Goal: Task Accomplishment & Management: Complete application form

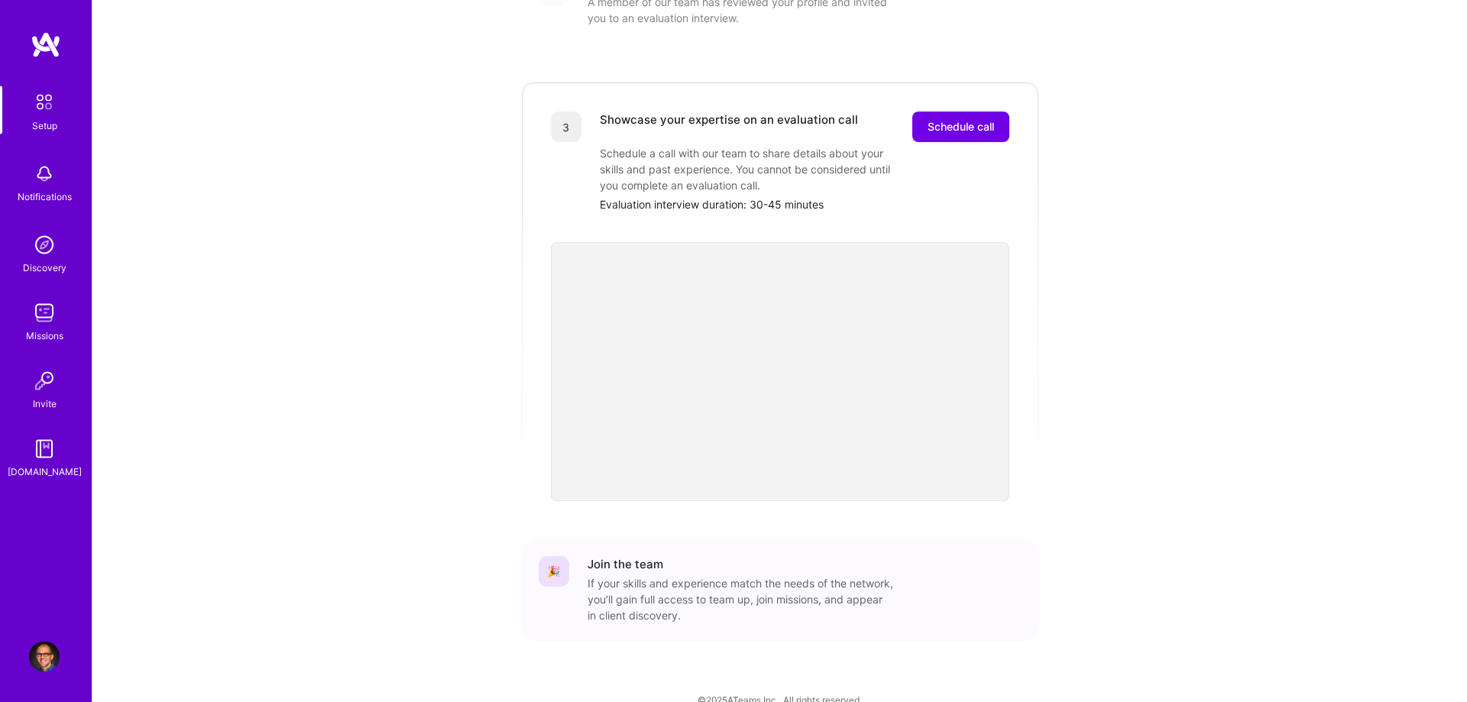
scroll to position [405, 0]
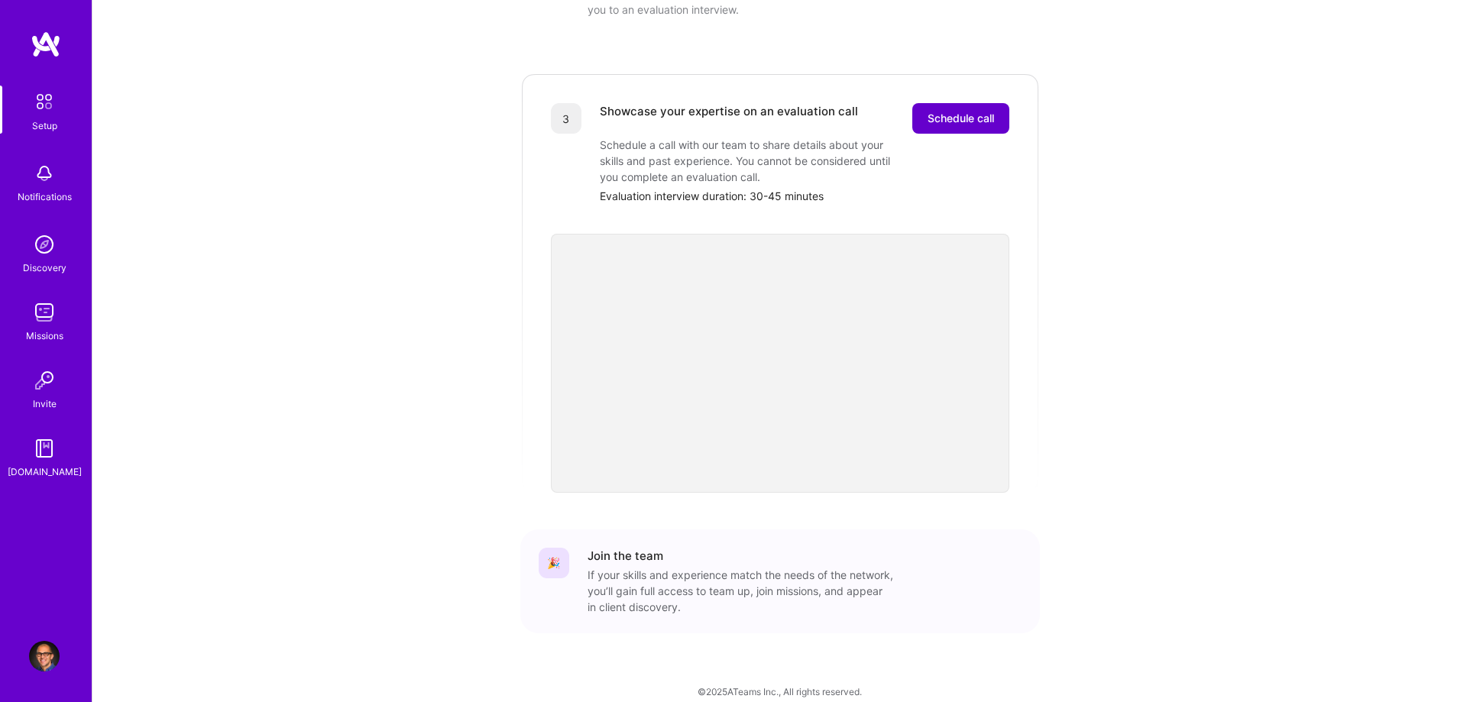
click at [951, 112] on button "Schedule call" at bounding box center [960, 118] width 97 height 31
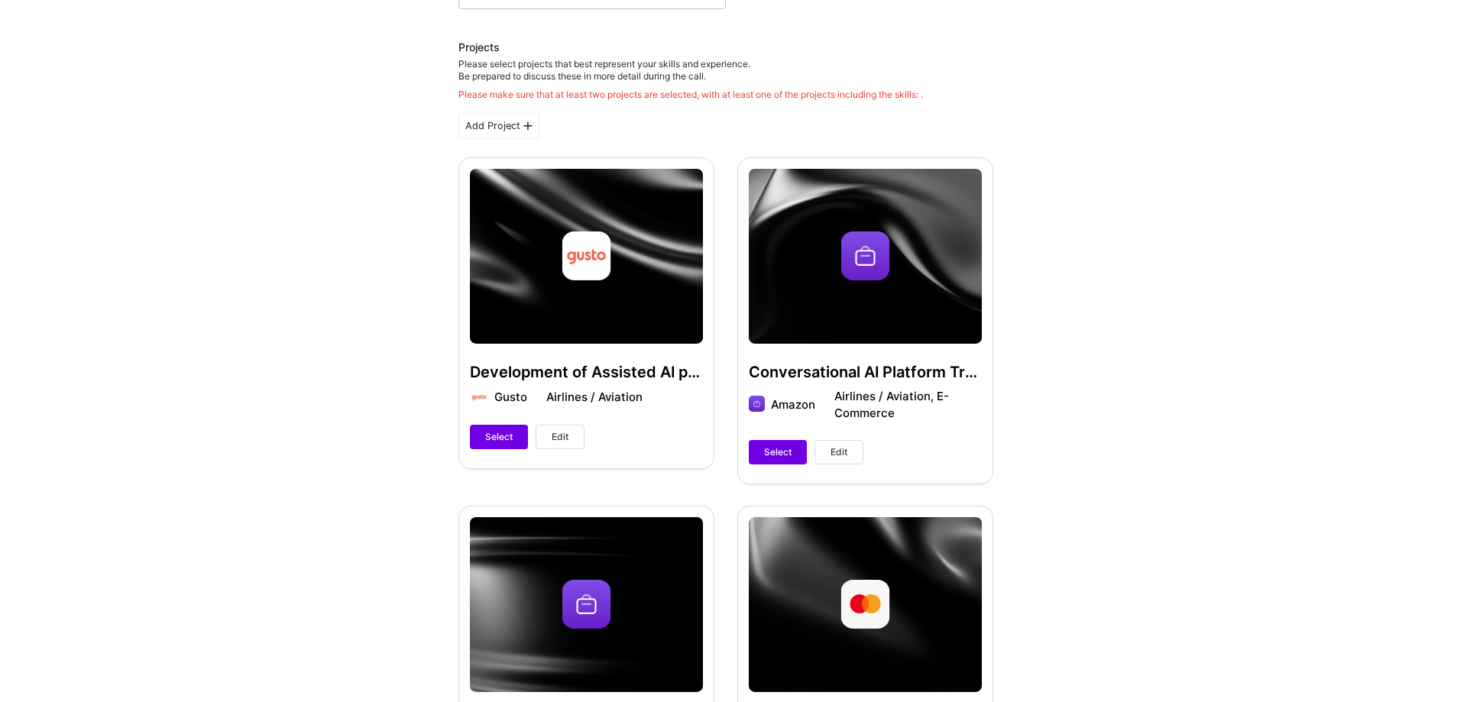
scroll to position [234, 0]
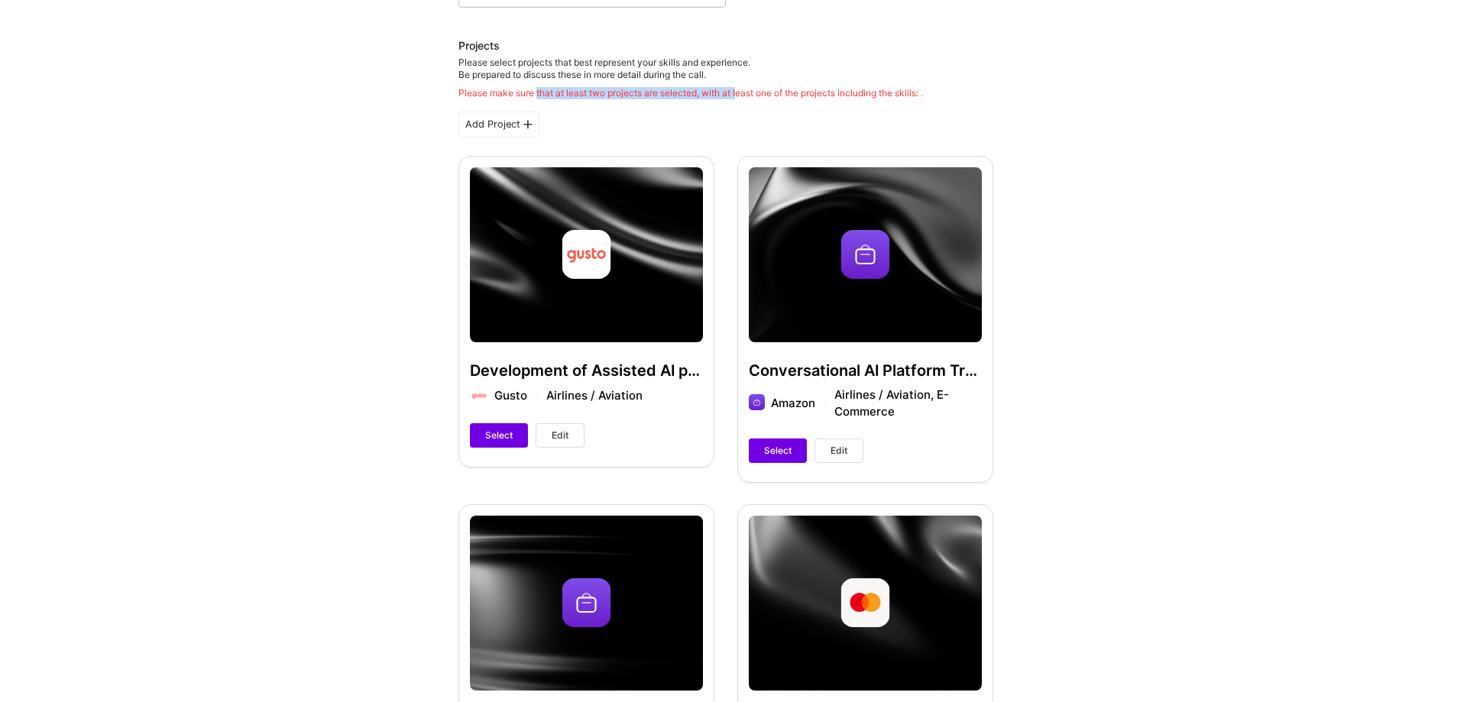
drag, startPoint x: 537, startPoint y: 92, endPoint x: 740, endPoint y: 94, distance: 202.5
click at [740, 94] on div "Please make sure that at least two projects are selected, with at least one of …" at bounding box center [691, 93] width 465 height 12
click at [500, 120] on div "Add Project" at bounding box center [499, 125] width 81 height 26
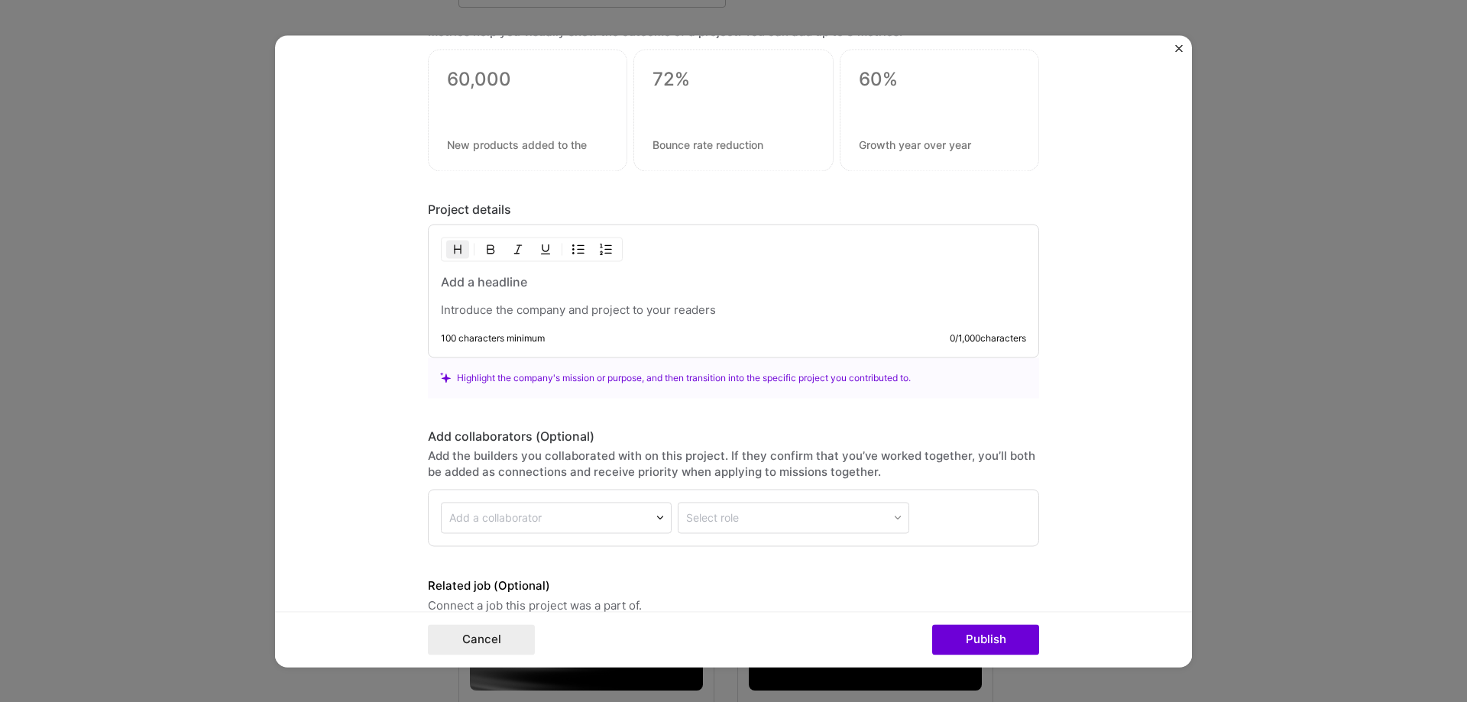
scroll to position [1118, 0]
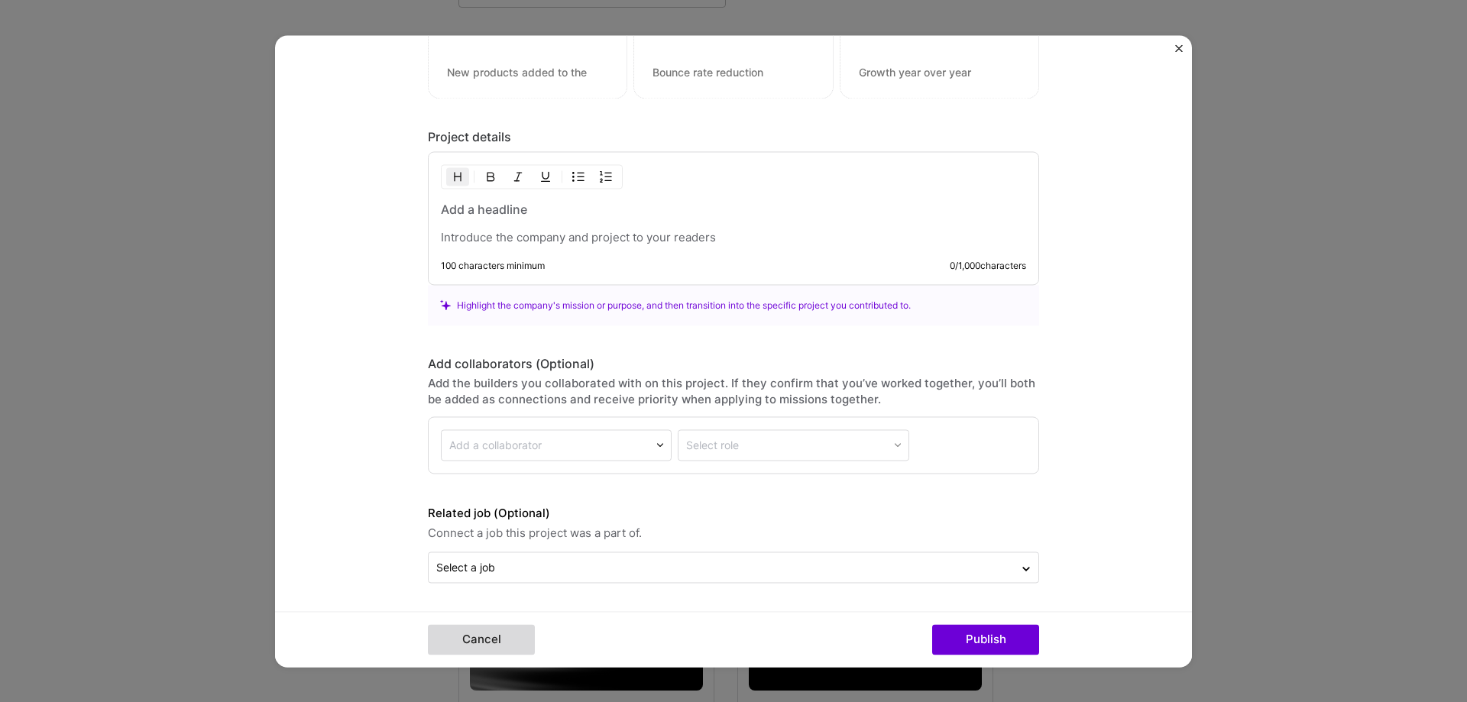
click at [491, 641] on button "Cancel" at bounding box center [481, 639] width 107 height 31
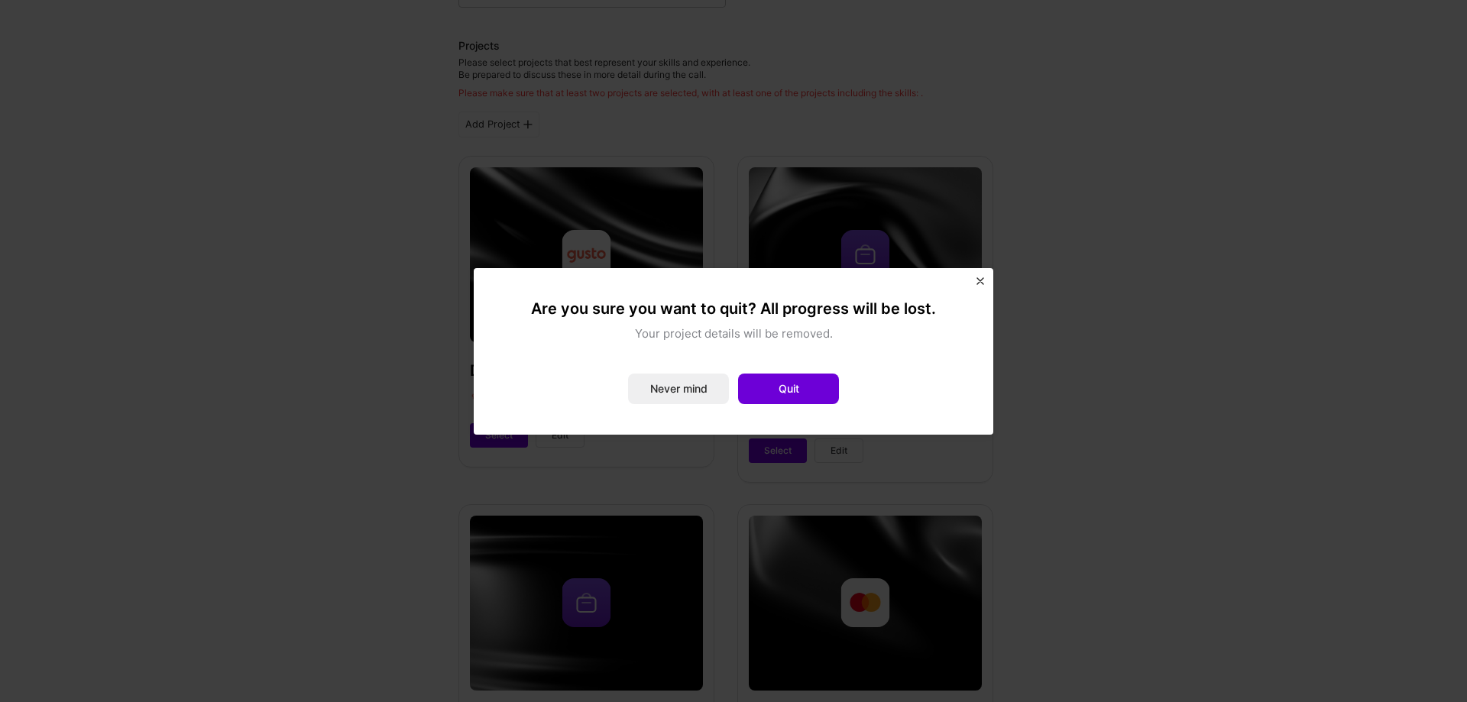
click at [980, 281] on img "Close" at bounding box center [981, 281] width 8 height 8
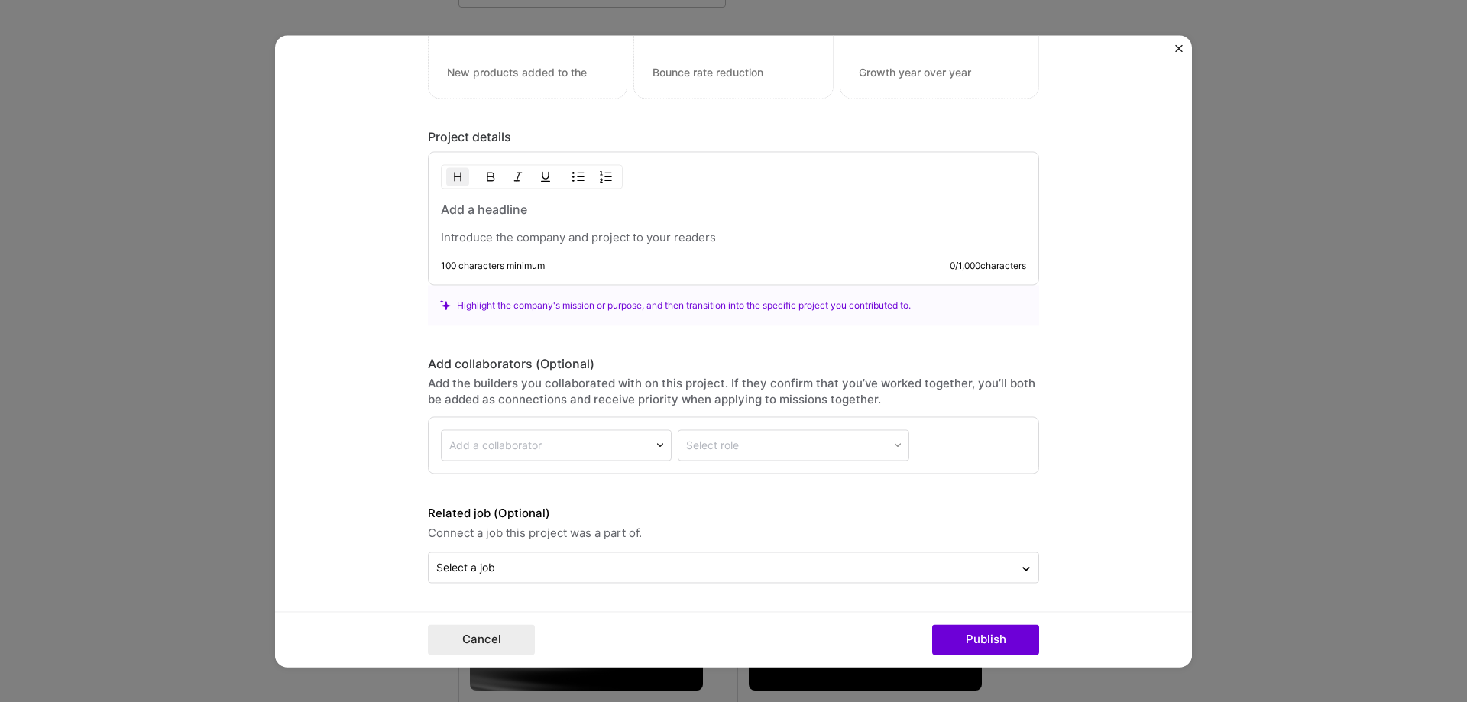
click at [1175, 48] on form "Project title Company Project industry Industry Project Link (Optional) Drag an…" at bounding box center [733, 351] width 917 height 632
click at [1180, 47] on img "Close" at bounding box center [1179, 48] width 8 height 8
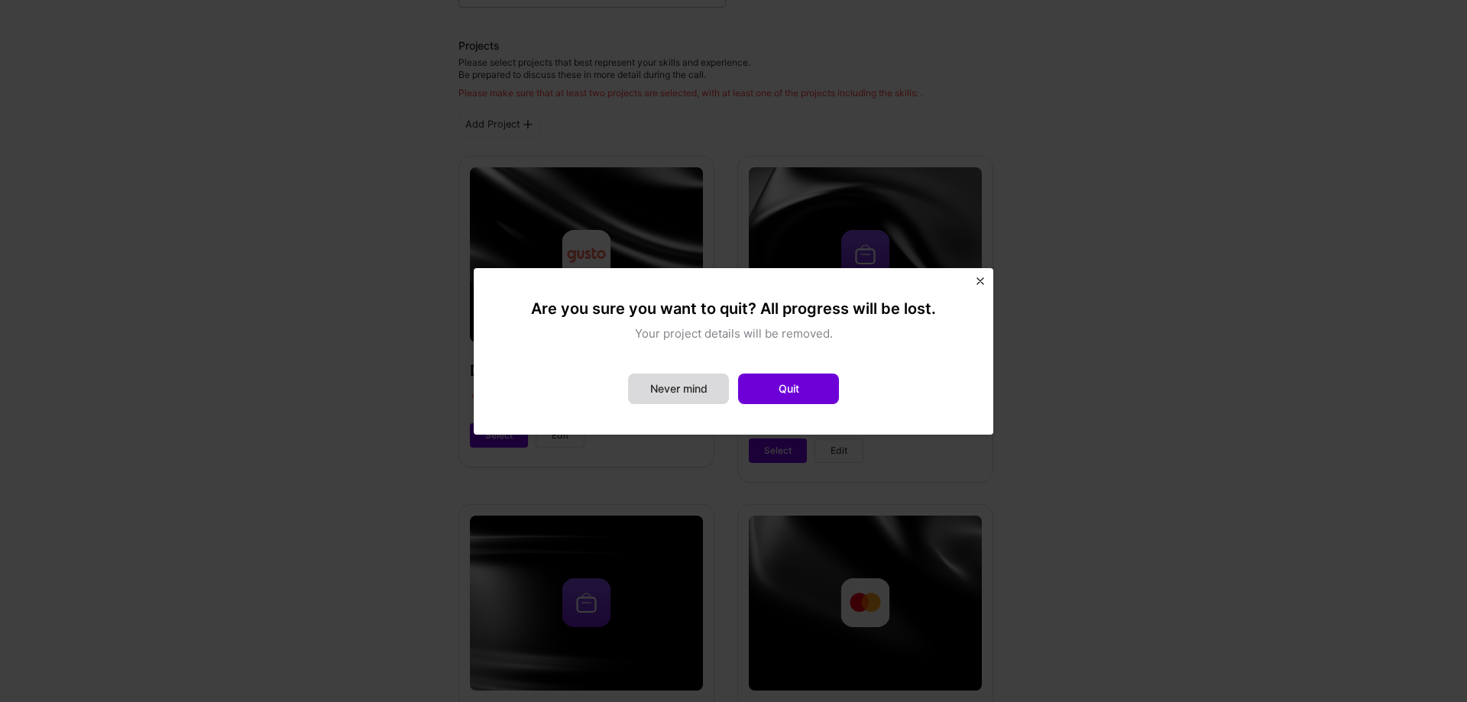
click at [695, 396] on button "Never mind" at bounding box center [678, 389] width 101 height 31
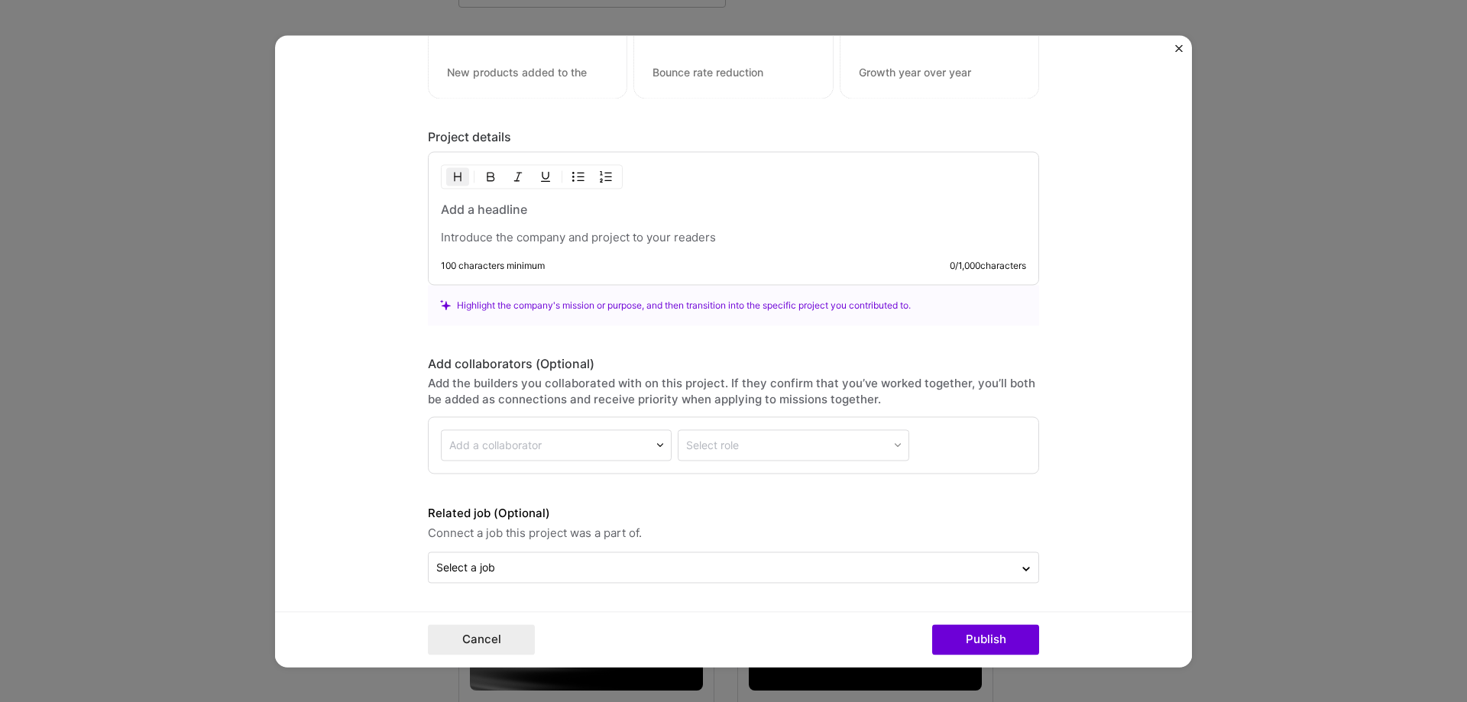
click at [1178, 41] on form "Project title Company Project industry Industry Project Link (Optional) Drag an…" at bounding box center [733, 351] width 917 height 632
click at [1176, 48] on img "Close" at bounding box center [1179, 48] width 8 height 8
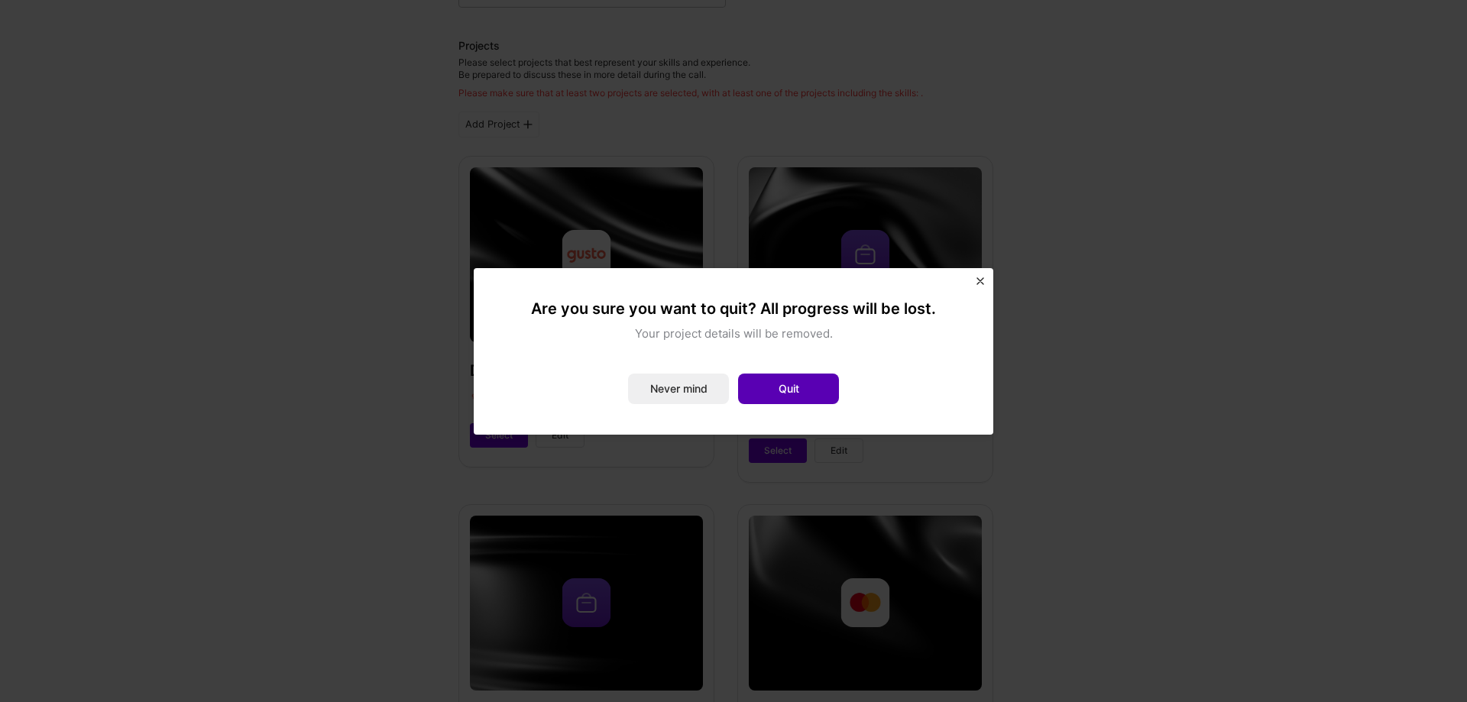
click at [796, 395] on button "Quit" at bounding box center [788, 389] width 101 height 31
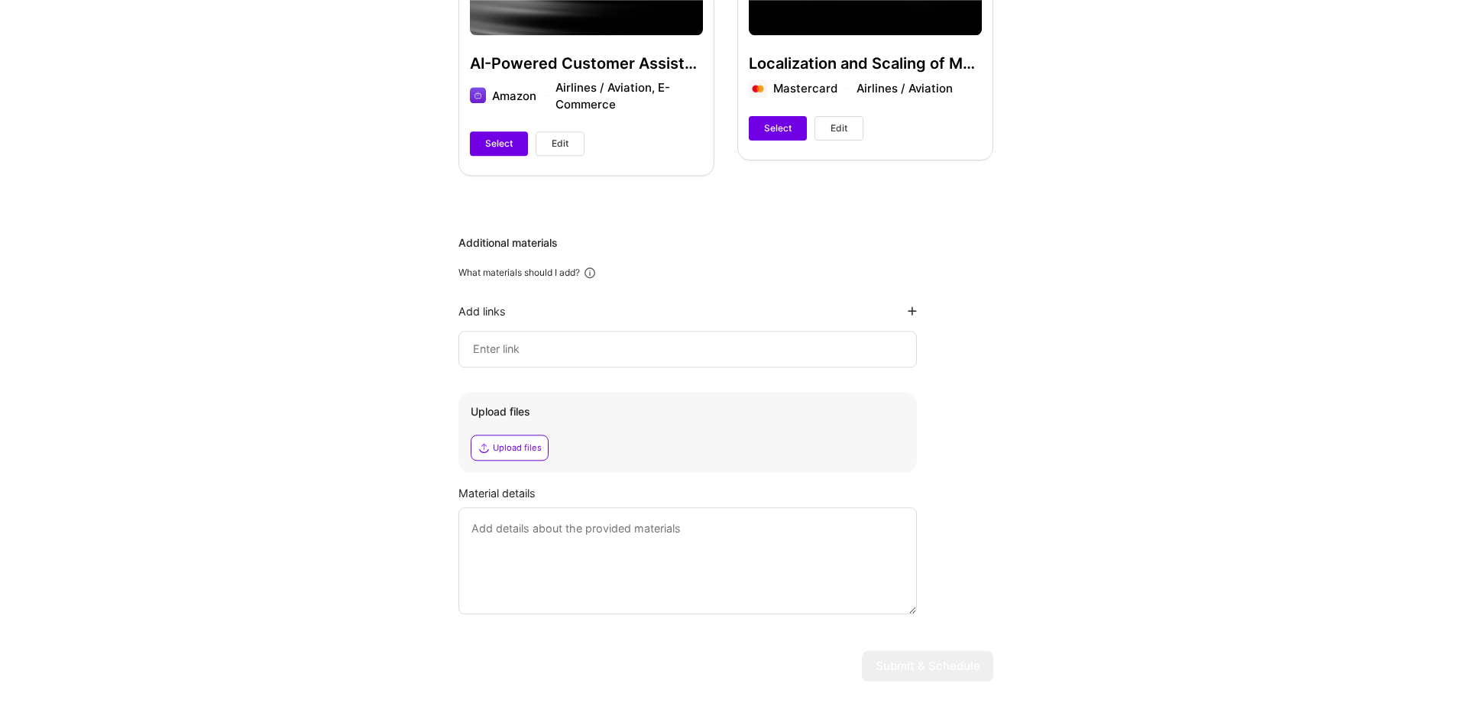
scroll to position [934, 0]
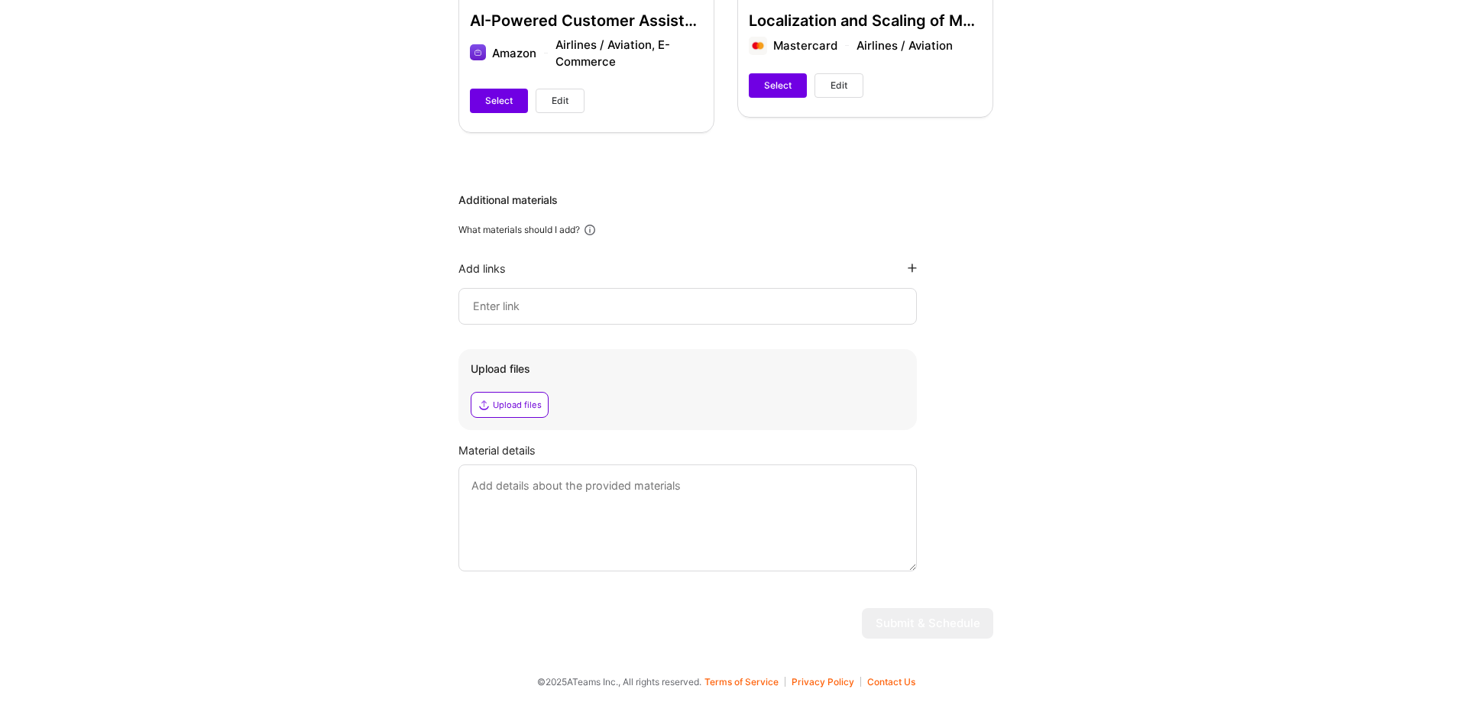
click at [614, 309] on input at bounding box center [688, 306] width 433 height 18
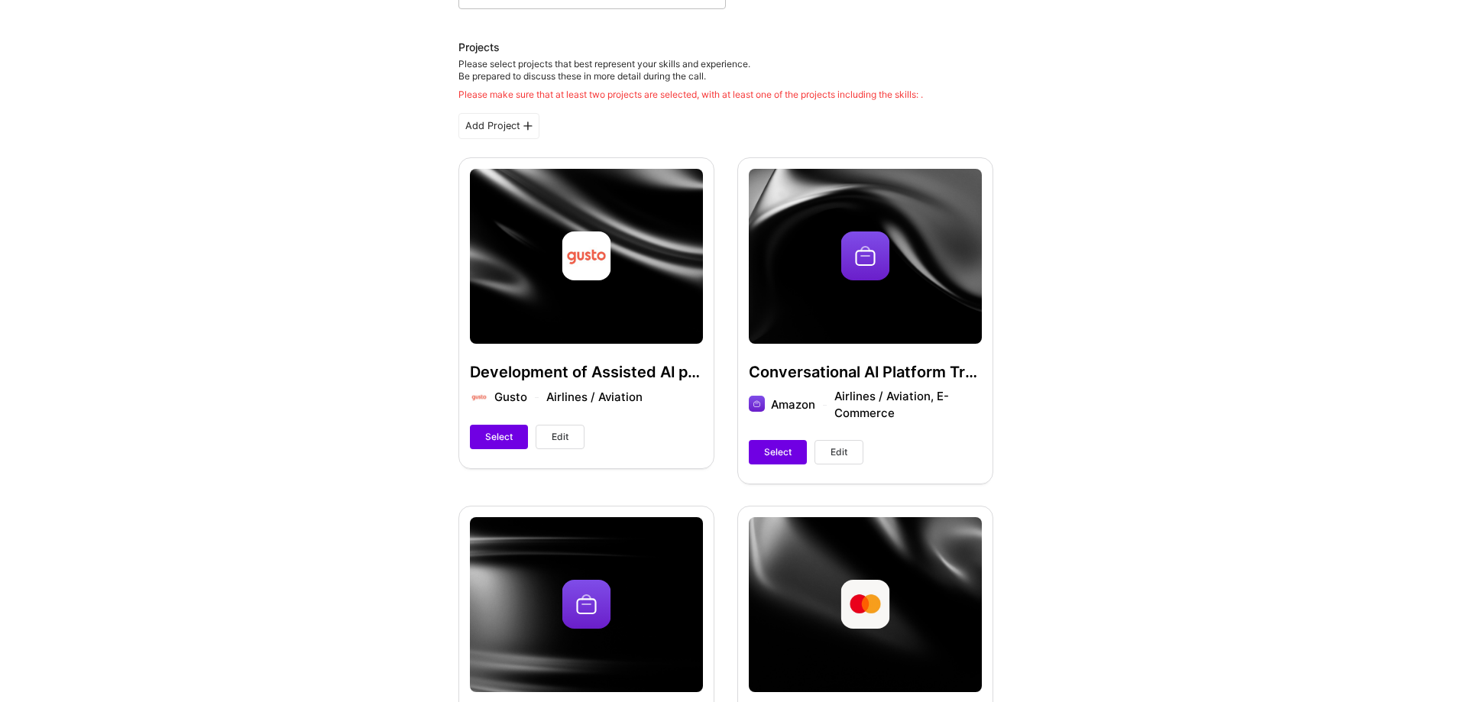
scroll to position [0, 0]
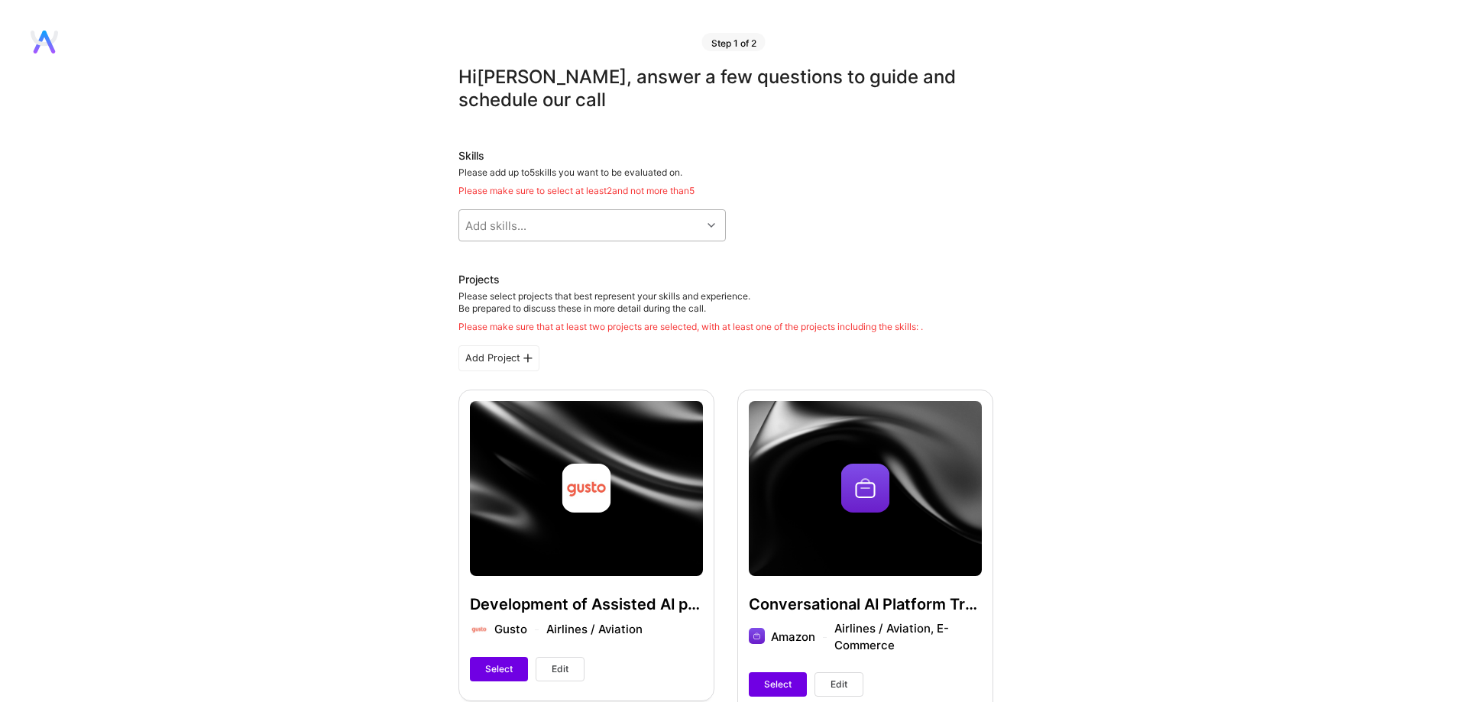
click at [627, 228] on div "Add skills..." at bounding box center [580, 225] width 242 height 31
type input "Product"
click at [546, 323] on div "Product Strategy" at bounding box center [592, 321] width 249 height 16
checkbox input "true"
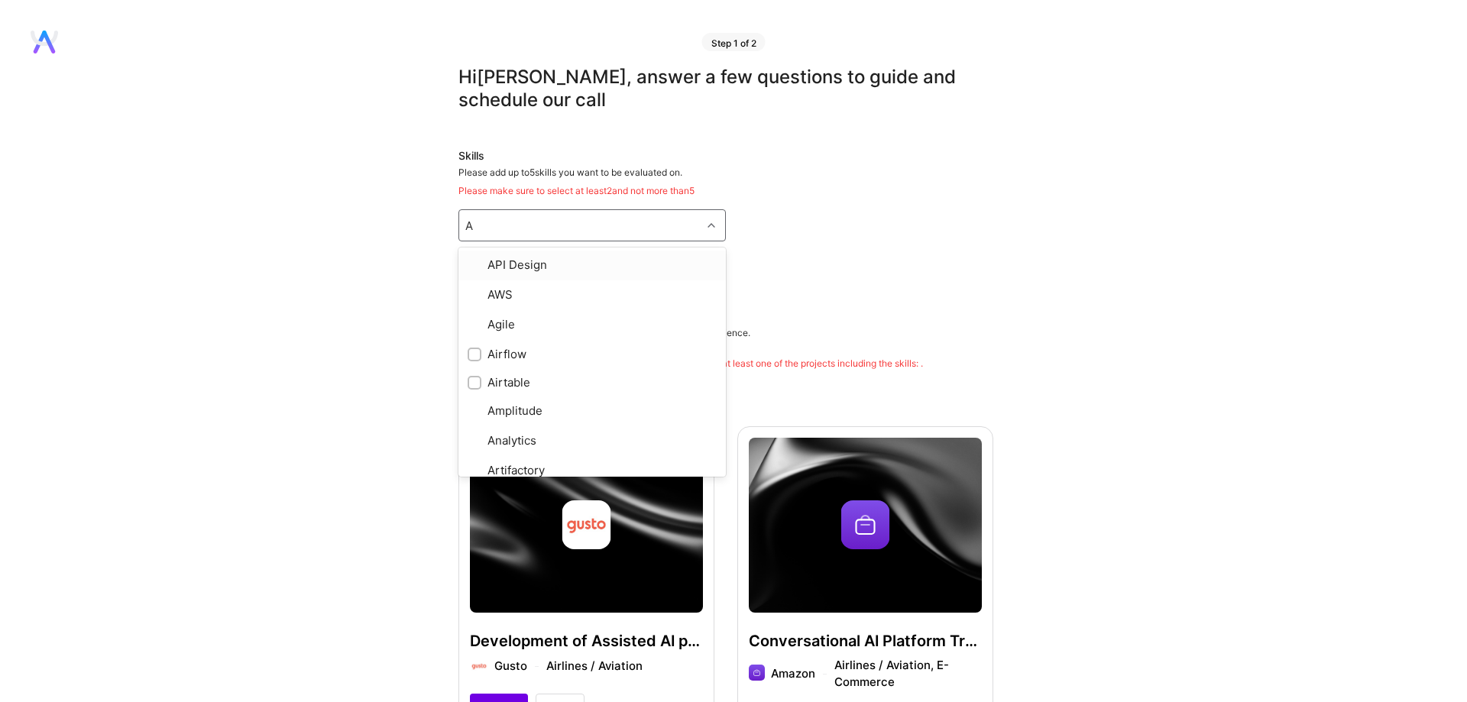
type input "AI"
click at [562, 323] on div "Artificial Intelligence (AI)" at bounding box center [592, 321] width 249 height 16
checkbox input "true"
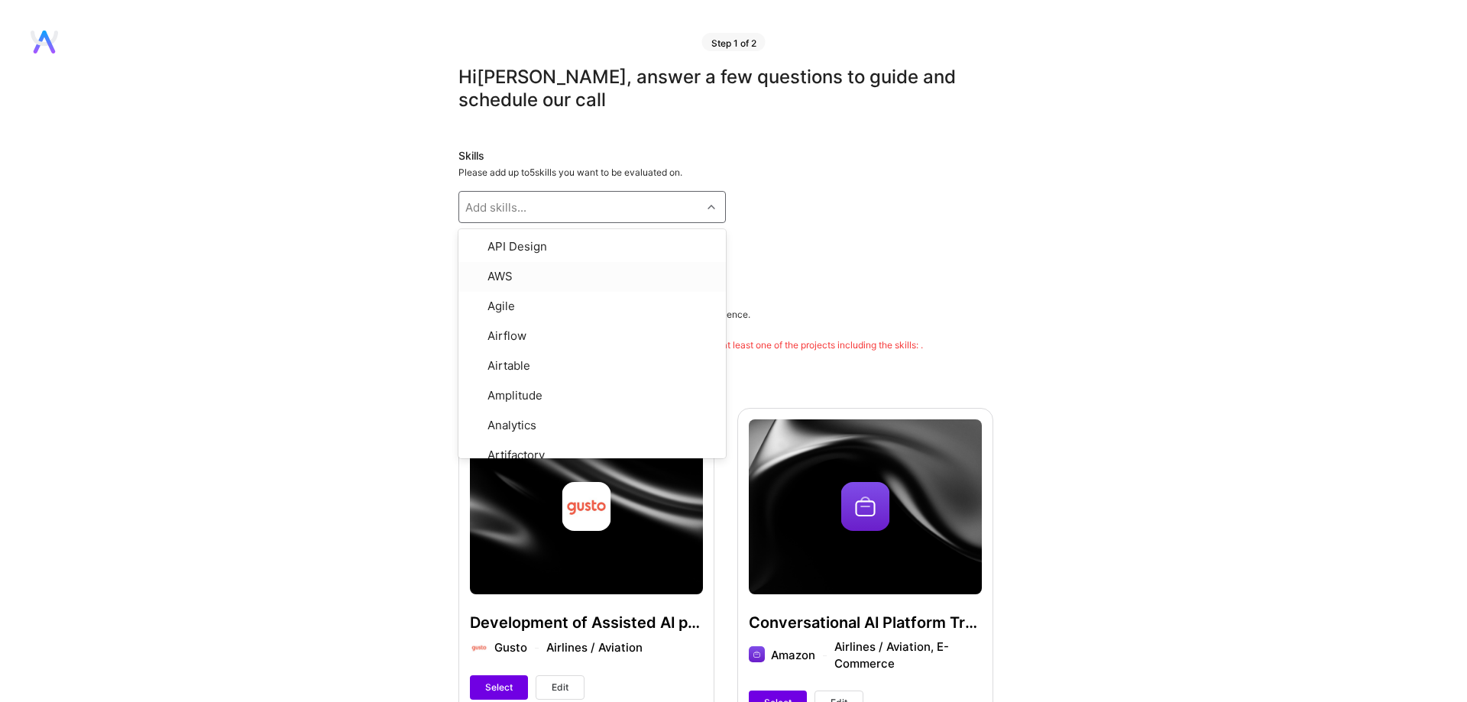
click at [810, 238] on div "Artificial Intelligence (AI) Product Strategy" at bounding box center [726, 247] width 535 height 24
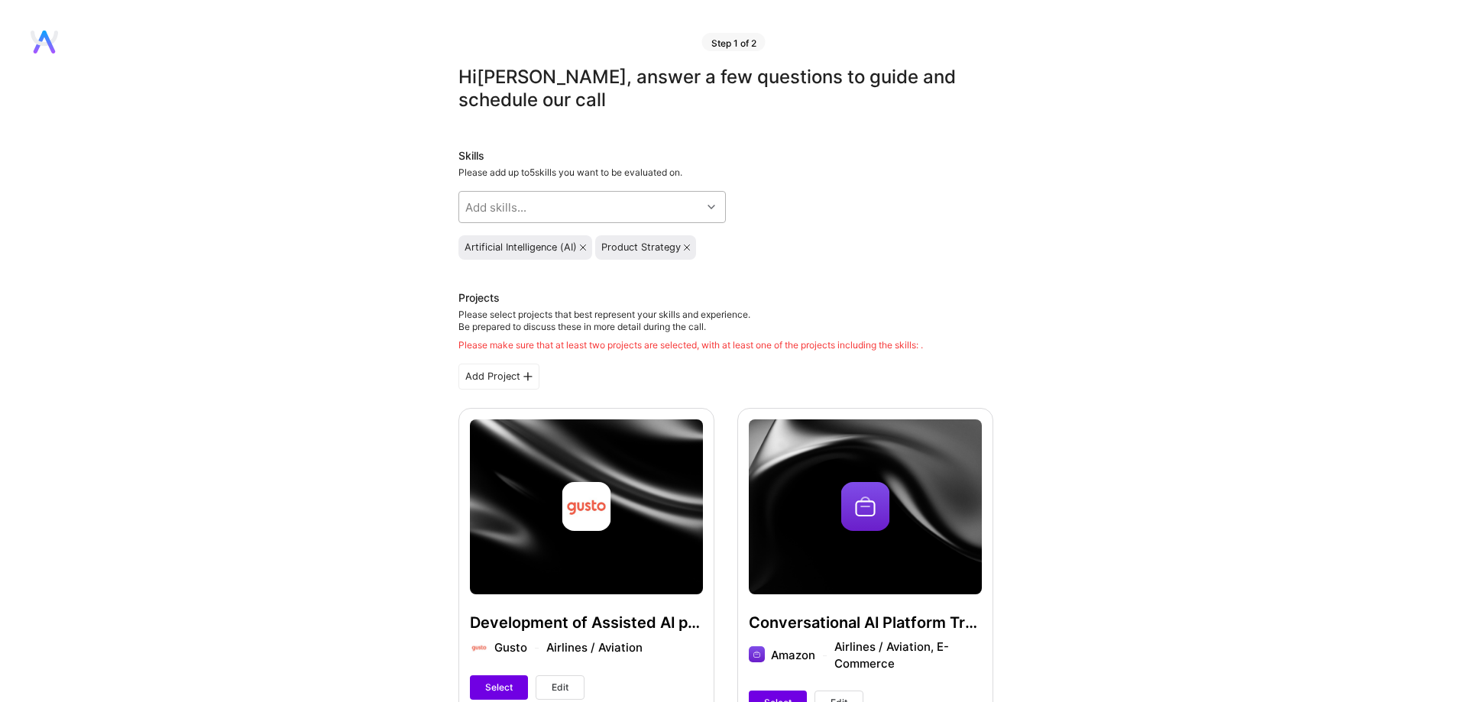
click at [656, 200] on div "Add skills..." at bounding box center [580, 207] width 242 height 31
click at [660, 203] on div "Add skills..." at bounding box center [580, 207] width 242 height 31
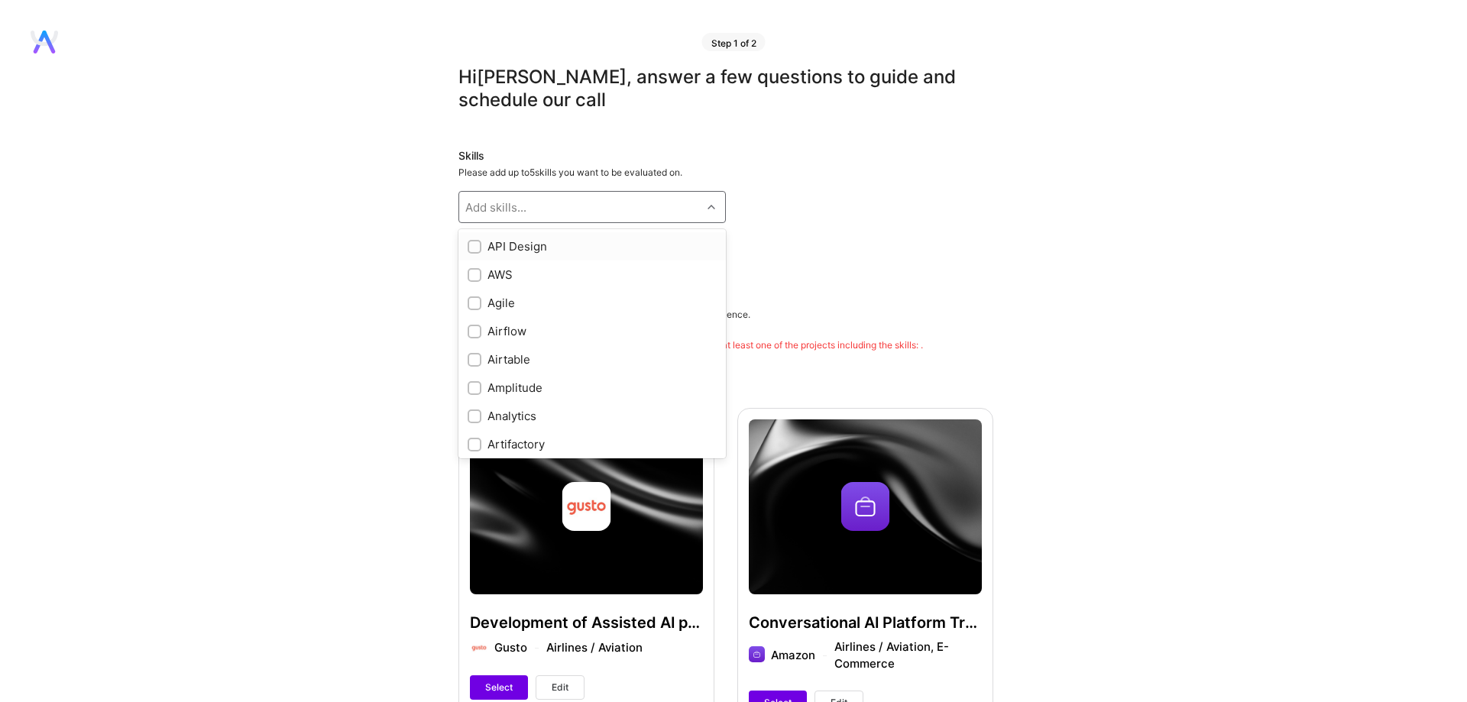
click at [660, 204] on div "Add skills..." at bounding box center [580, 207] width 242 height 31
click at [537, 316] on div "Roadmapping" at bounding box center [592, 321] width 249 height 16
checkbox input "true"
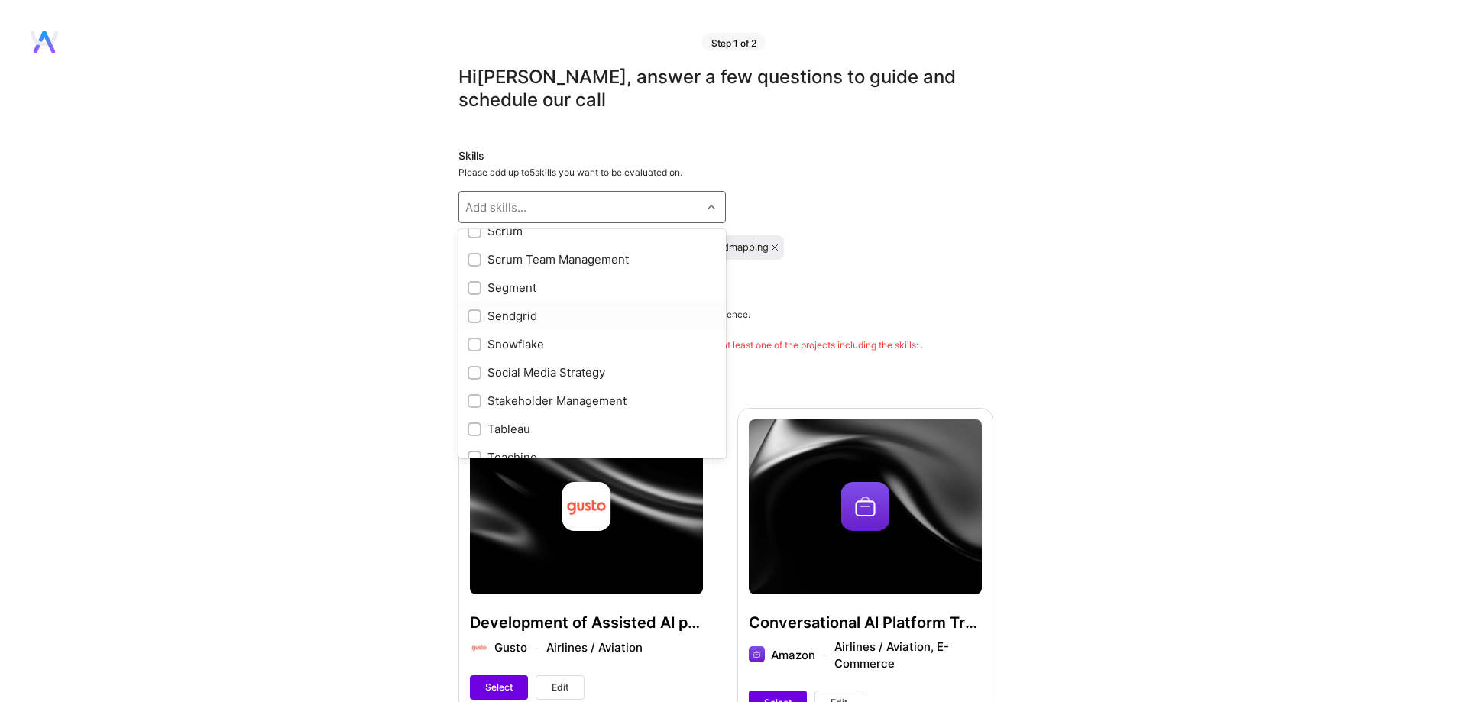
scroll to position [1742, 0]
click at [604, 317] on div "Stakeholder Management" at bounding box center [592, 314] width 249 height 16
checkbox input "true"
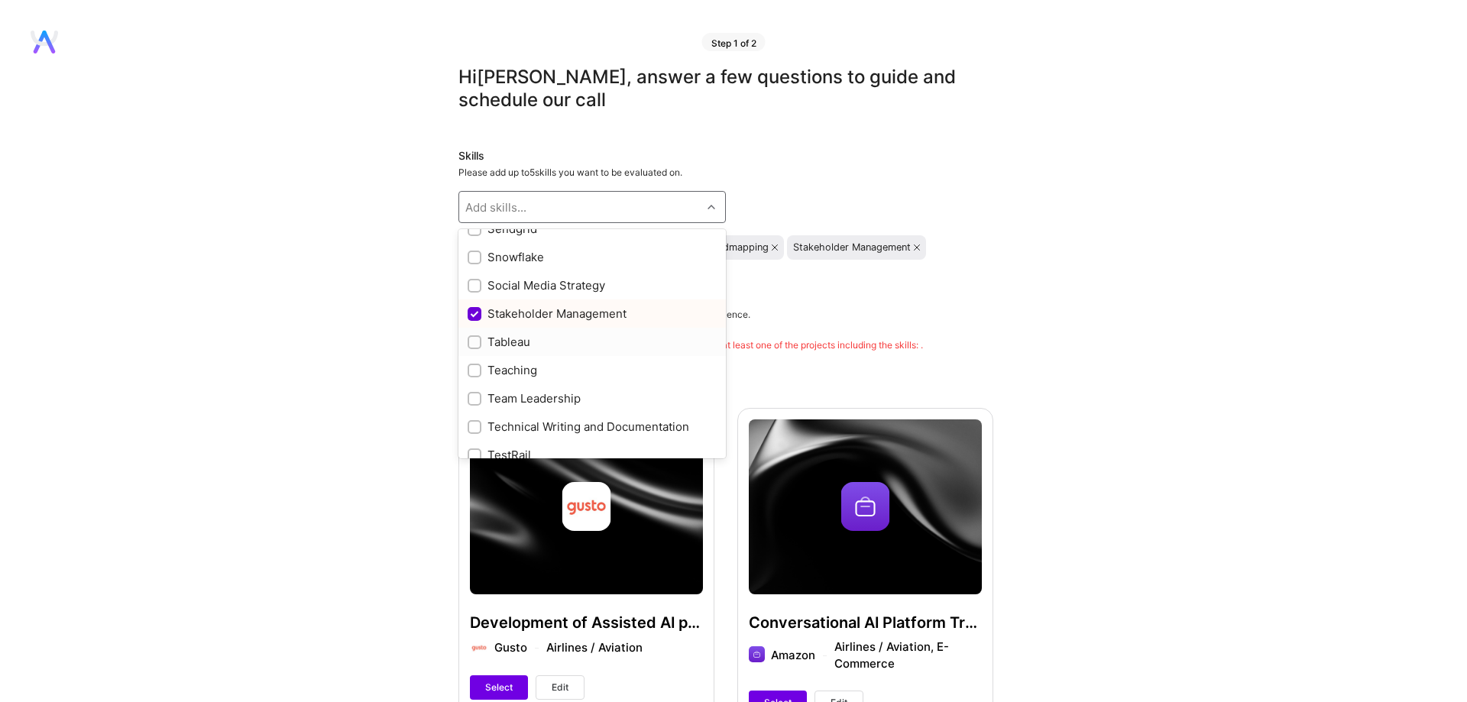
scroll to position [1829, 0]
click at [569, 312] on div "Team Leadership" at bounding box center [592, 311] width 249 height 16
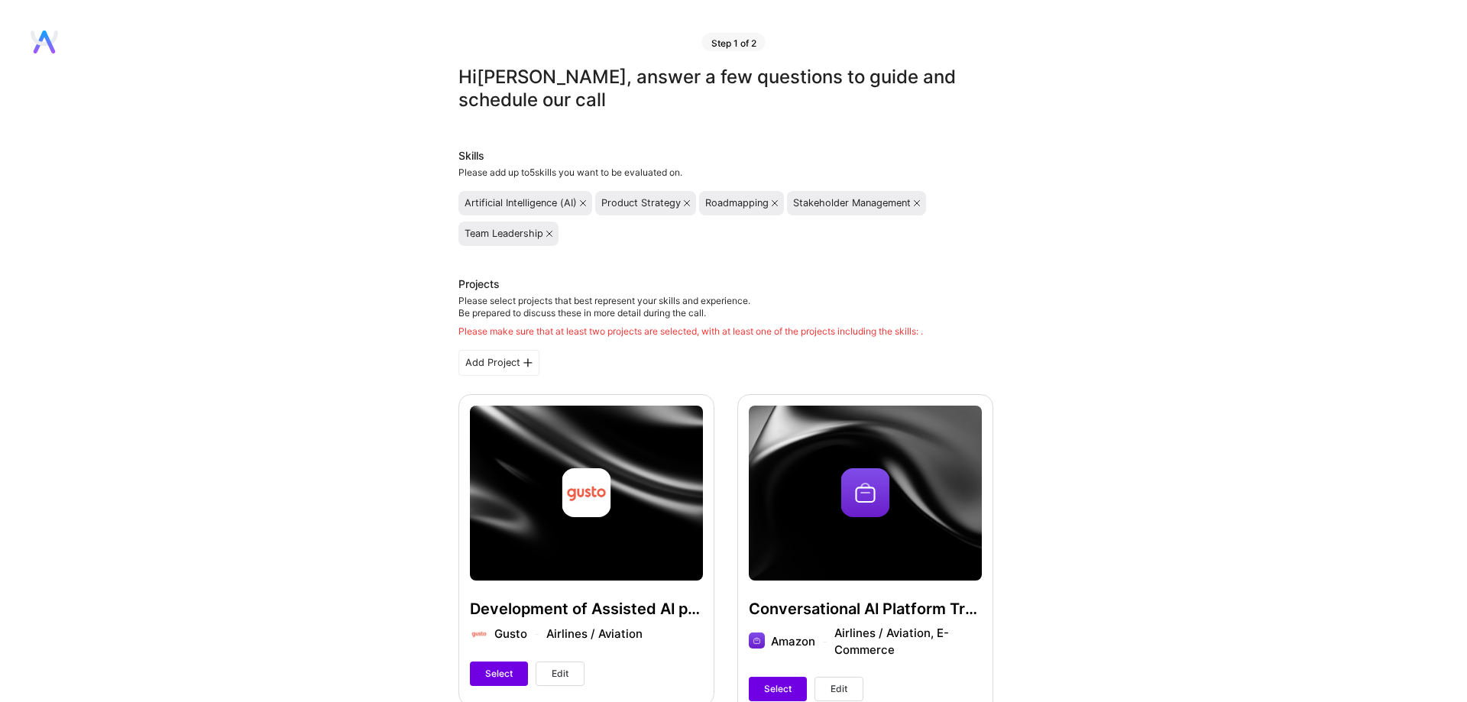
click at [774, 203] on icon at bounding box center [775, 203] width 6 height 6
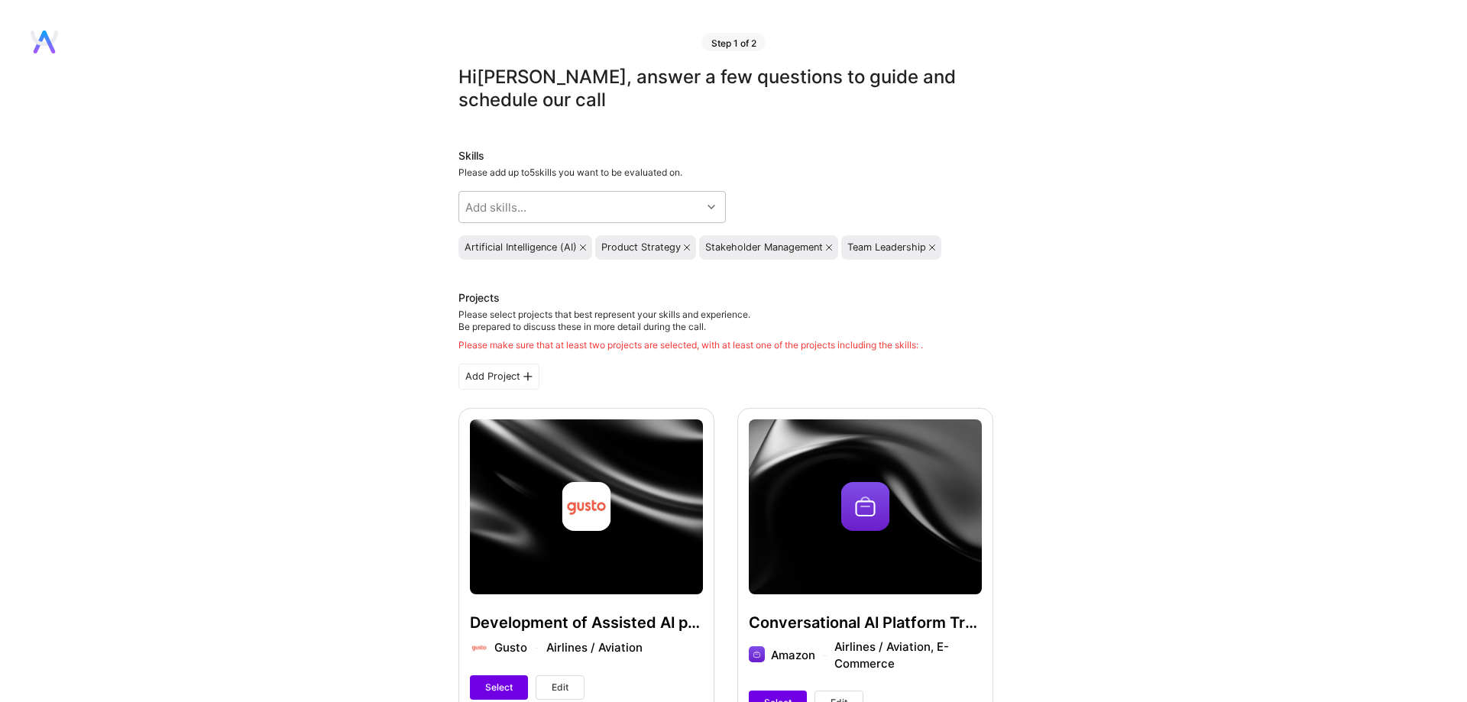
click at [831, 250] on icon at bounding box center [829, 248] width 6 height 6
click at [619, 210] on div "Add skills..." at bounding box center [580, 207] width 242 height 31
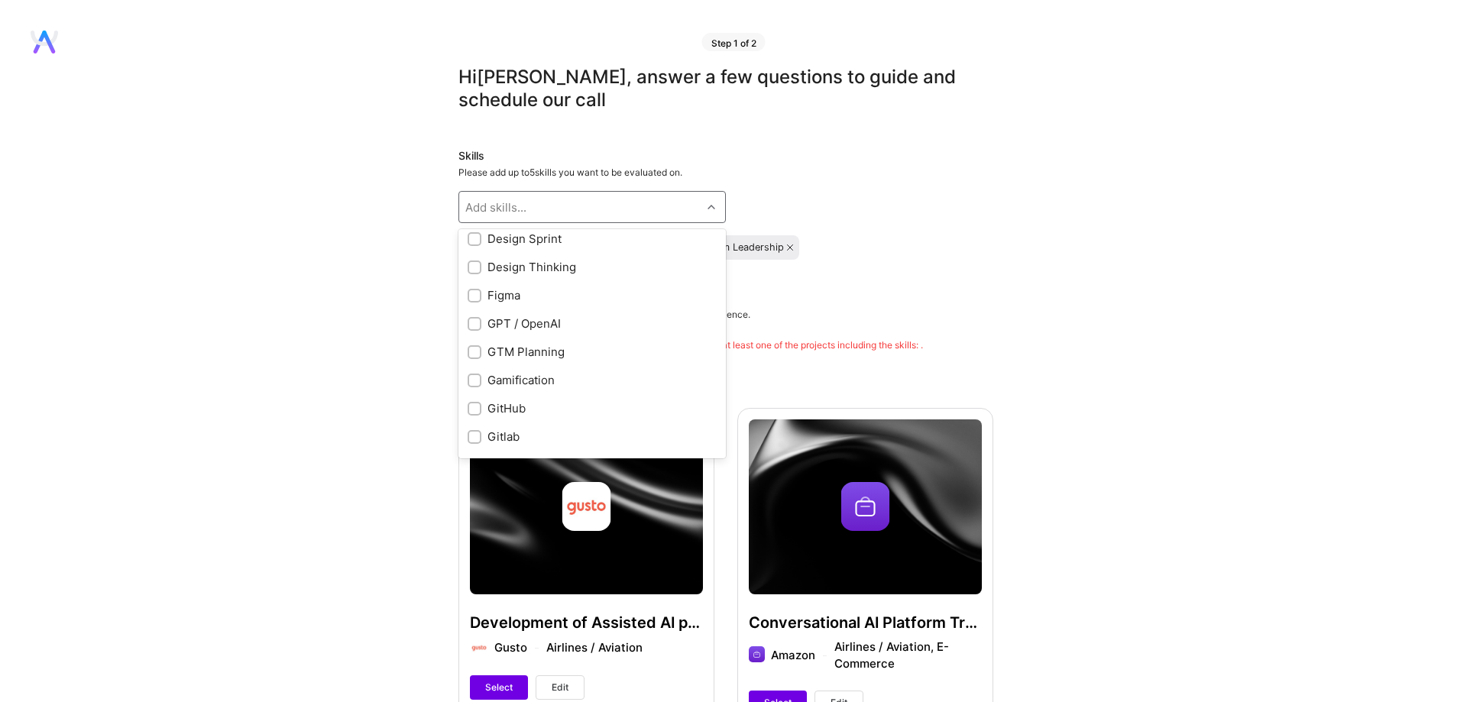
scroll to position [436, 0]
click at [560, 263] on div "Design Thinking" at bounding box center [592, 263] width 249 height 16
checkbox input "true"
click at [907, 310] on div "Please select projects that best represent your skills and experience. Be prepa…" at bounding box center [691, 330] width 465 height 43
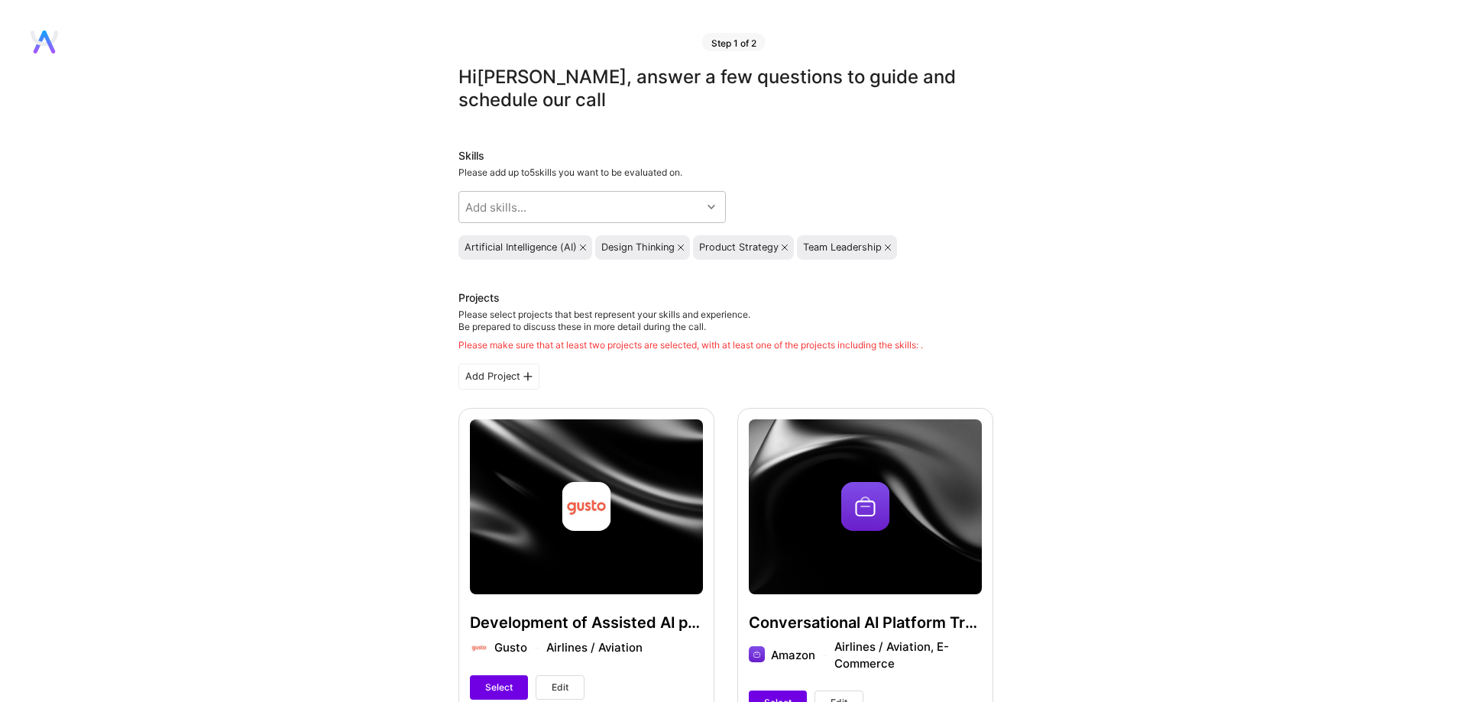
click at [682, 247] on icon at bounding box center [681, 248] width 6 height 6
click at [635, 209] on div "Add skills..." at bounding box center [580, 207] width 242 height 31
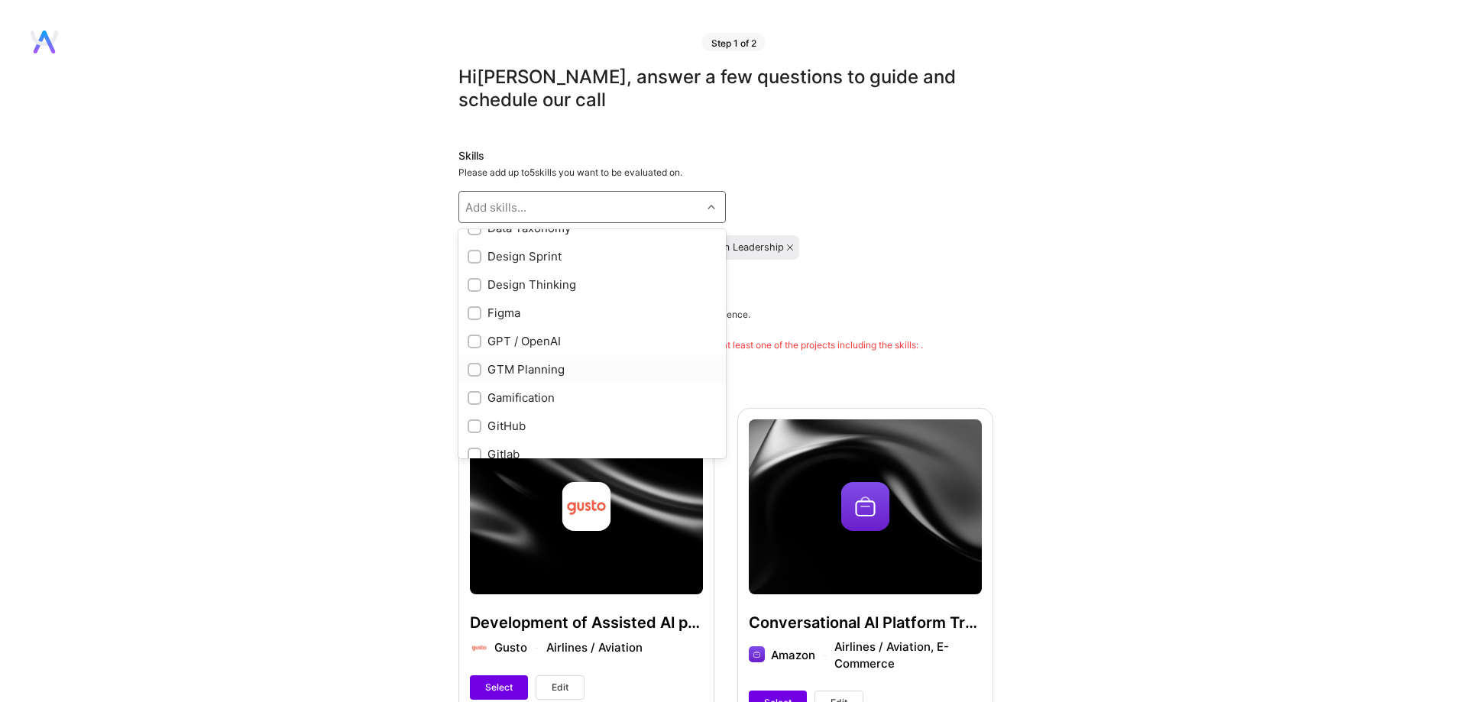
scroll to position [0, 0]
click at [951, 214] on div "Skills Please add up to 5 skills you want to be evaluated on. option Design Thi…" at bounding box center [726, 204] width 535 height 112
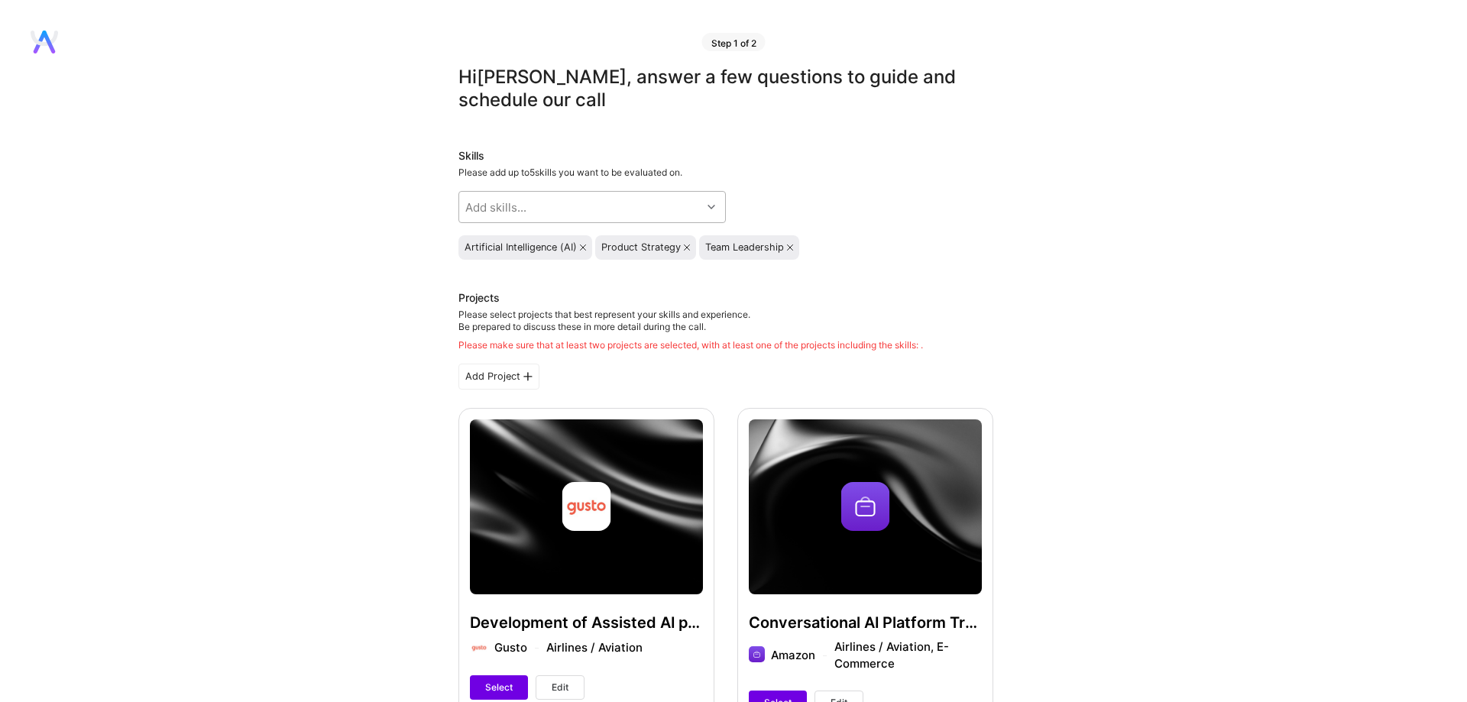
click at [663, 206] on div "Add skills..." at bounding box center [580, 207] width 242 height 31
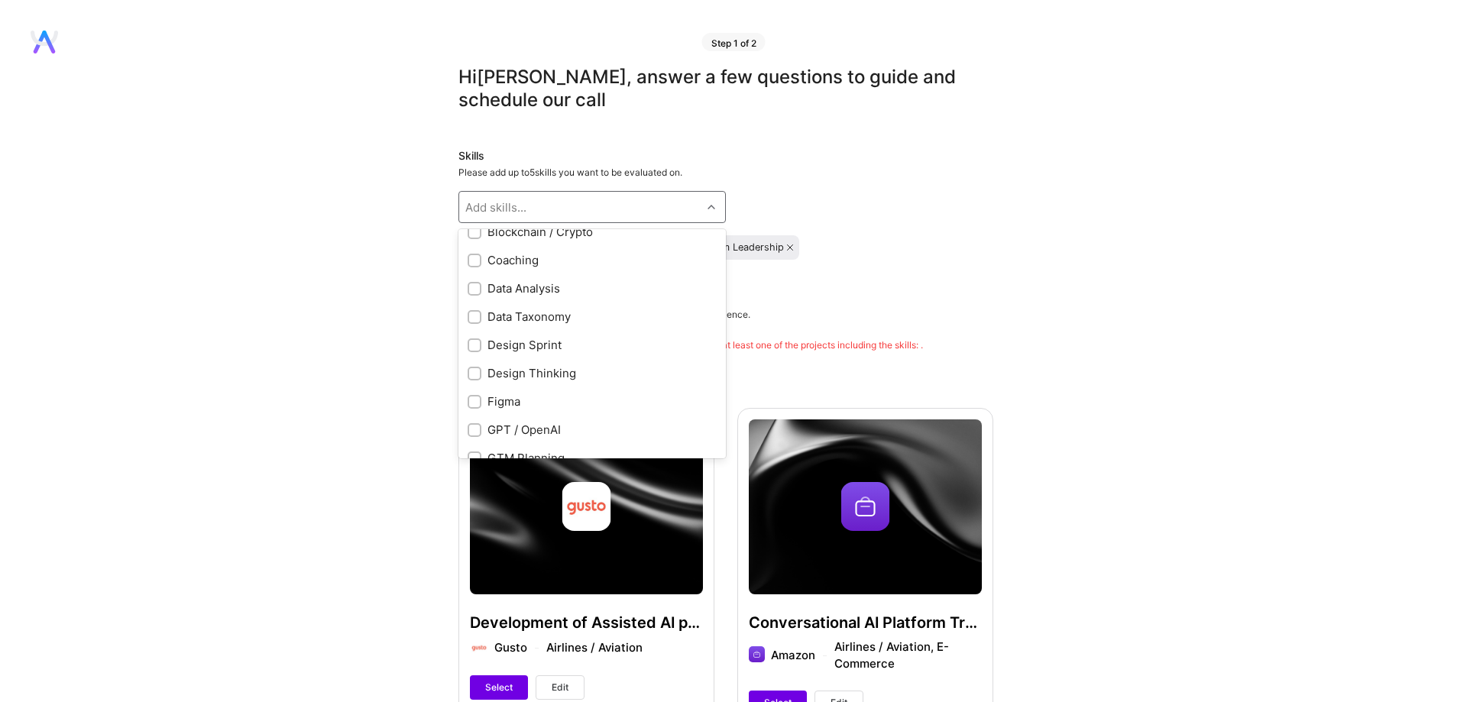
scroll to position [348, 0]
click at [575, 352] on div "Design Thinking" at bounding box center [592, 350] width 249 height 16
checkbox input "true"
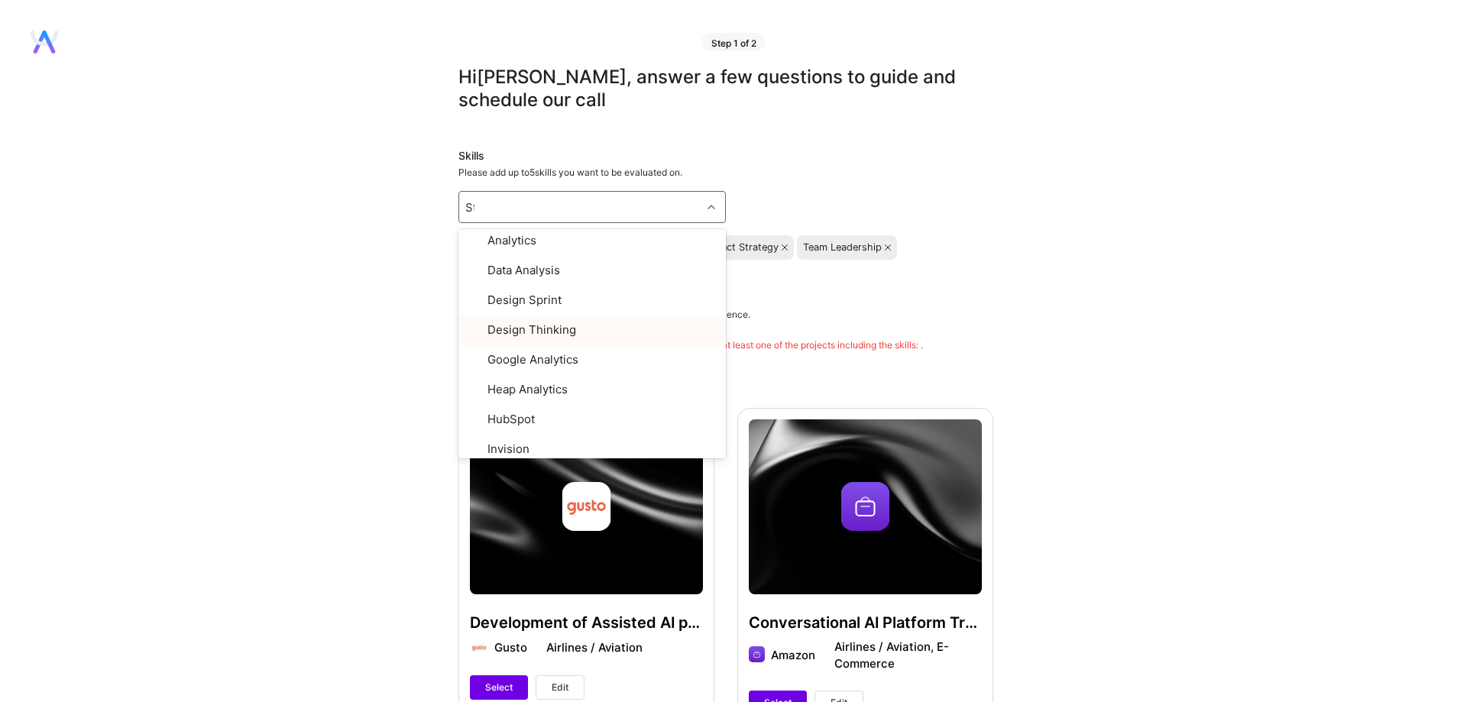
scroll to position [0, 0]
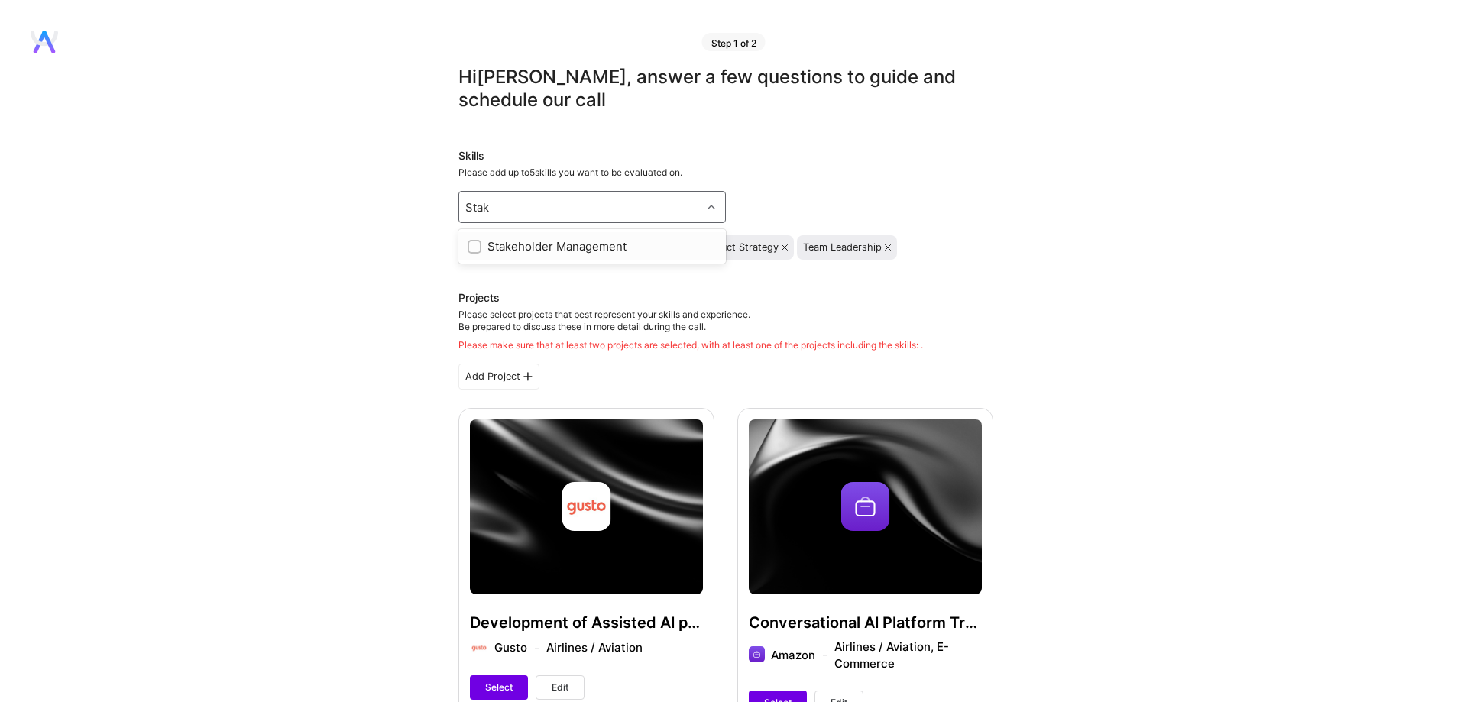
type input "Stake"
click at [541, 246] on div "Stakeholder Management" at bounding box center [592, 246] width 249 height 16
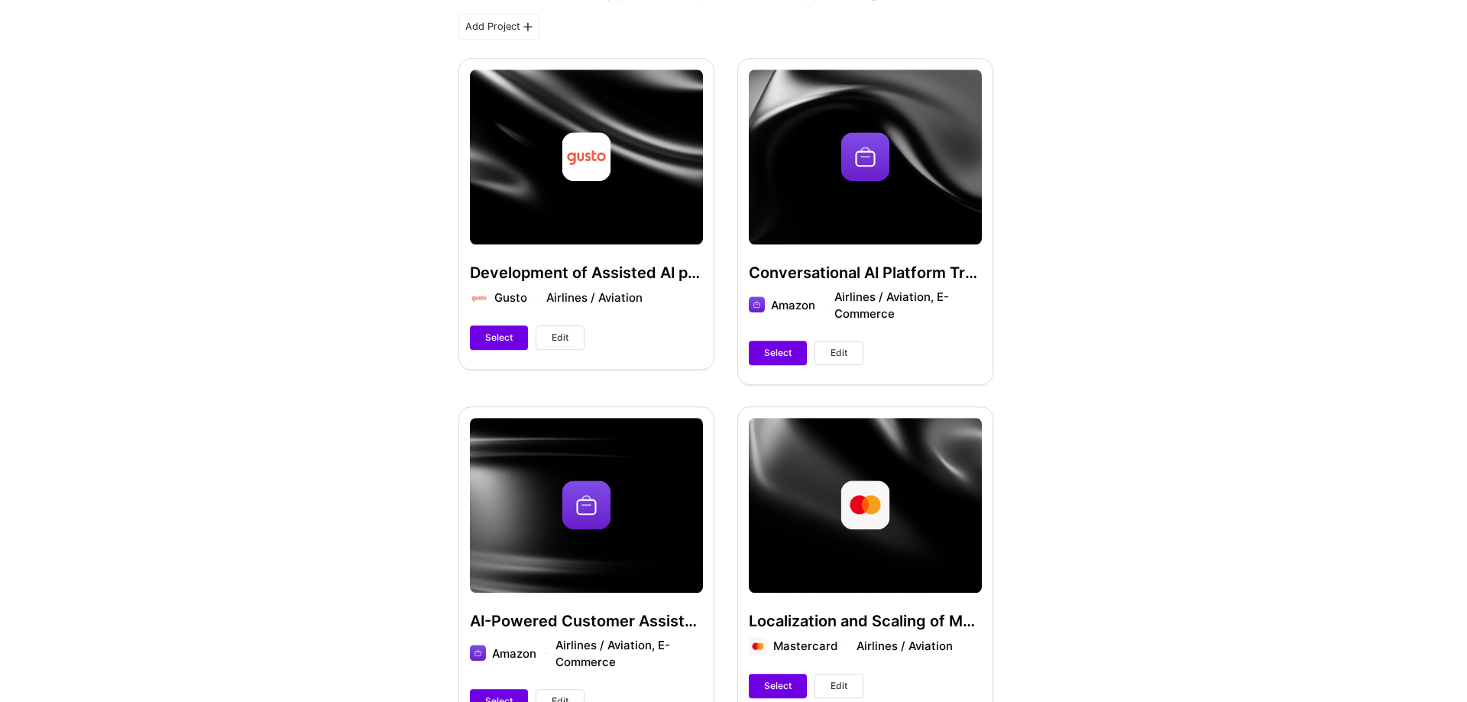
scroll to position [390, 0]
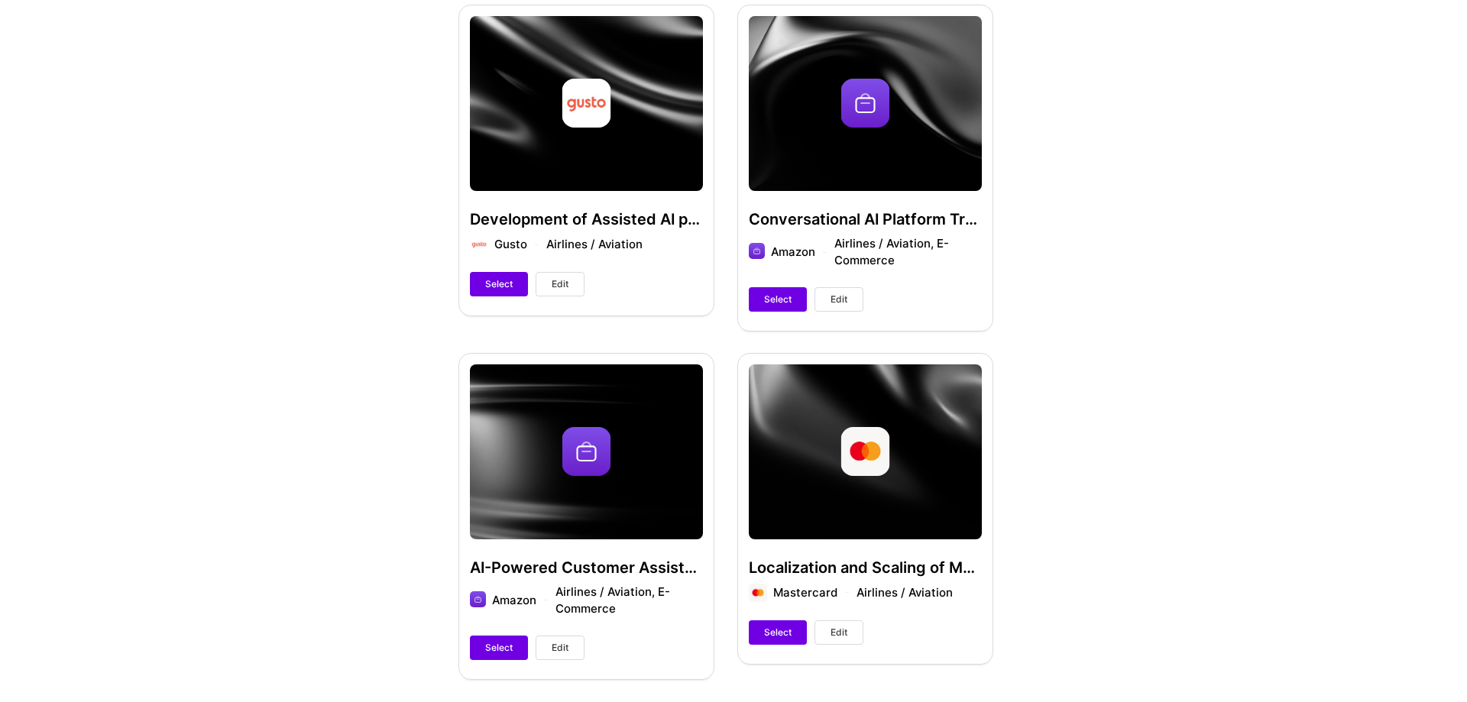
click at [913, 134] on div "Conversational AI Platform Transformation at Amazon Amazon Airlines / Aviation,…" at bounding box center [865, 168] width 256 height 326
click at [829, 300] on button "Edit" at bounding box center [839, 299] width 49 height 24
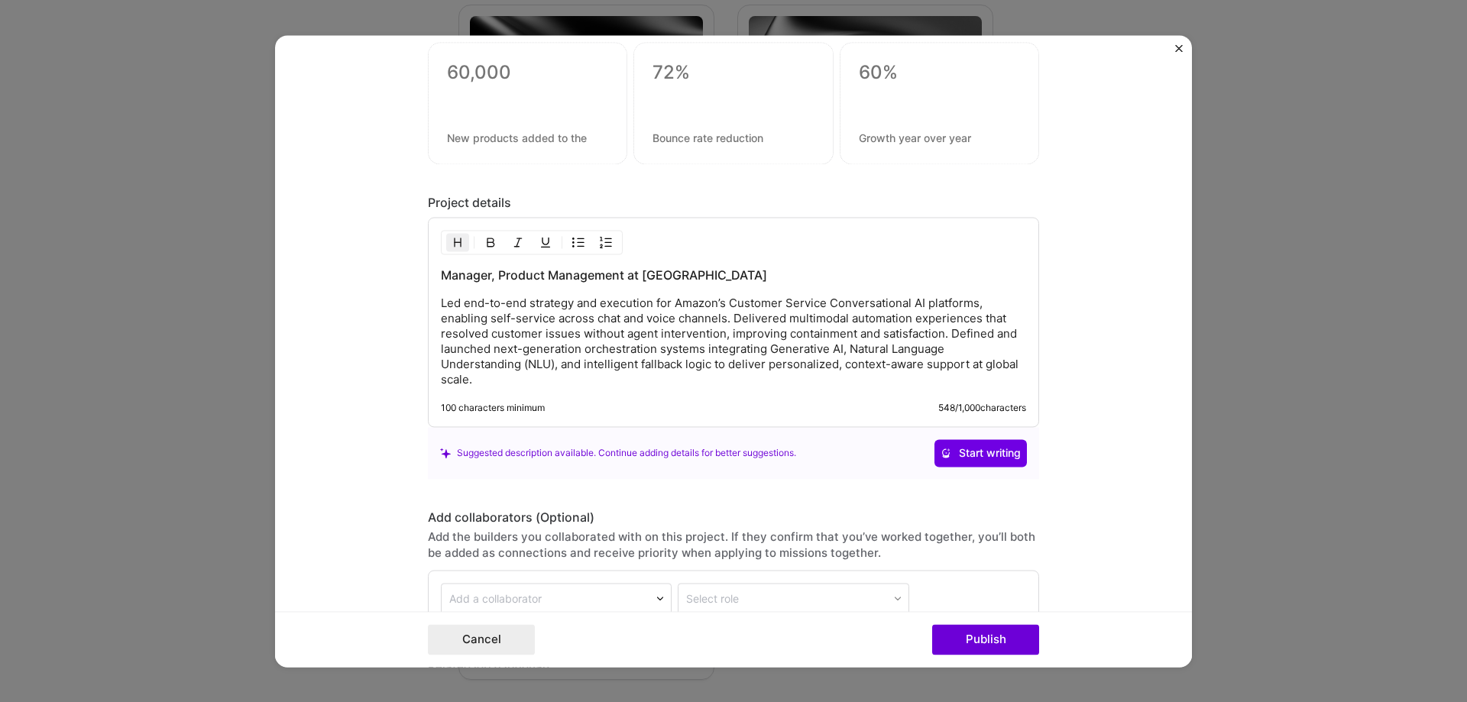
scroll to position [1742, 0]
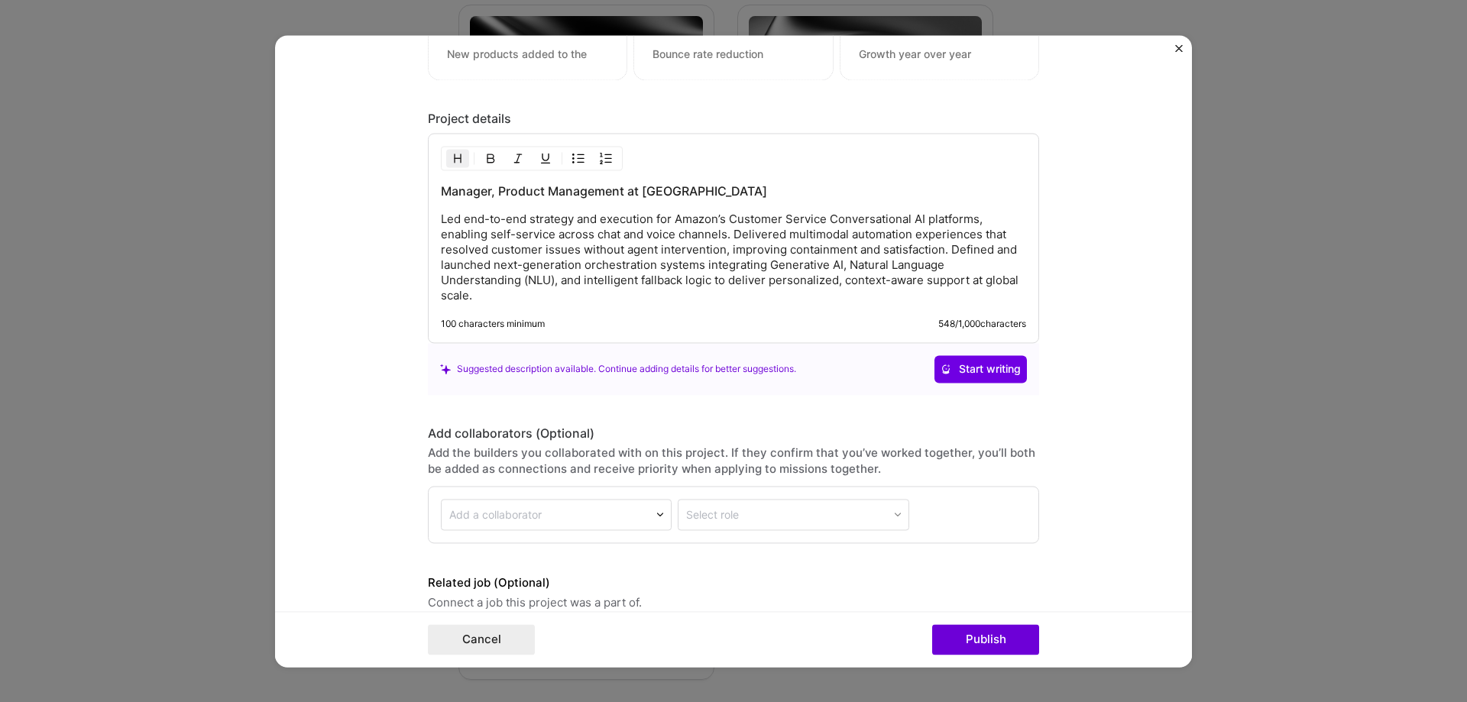
click at [1182, 49] on img "Close" at bounding box center [1179, 48] width 8 height 8
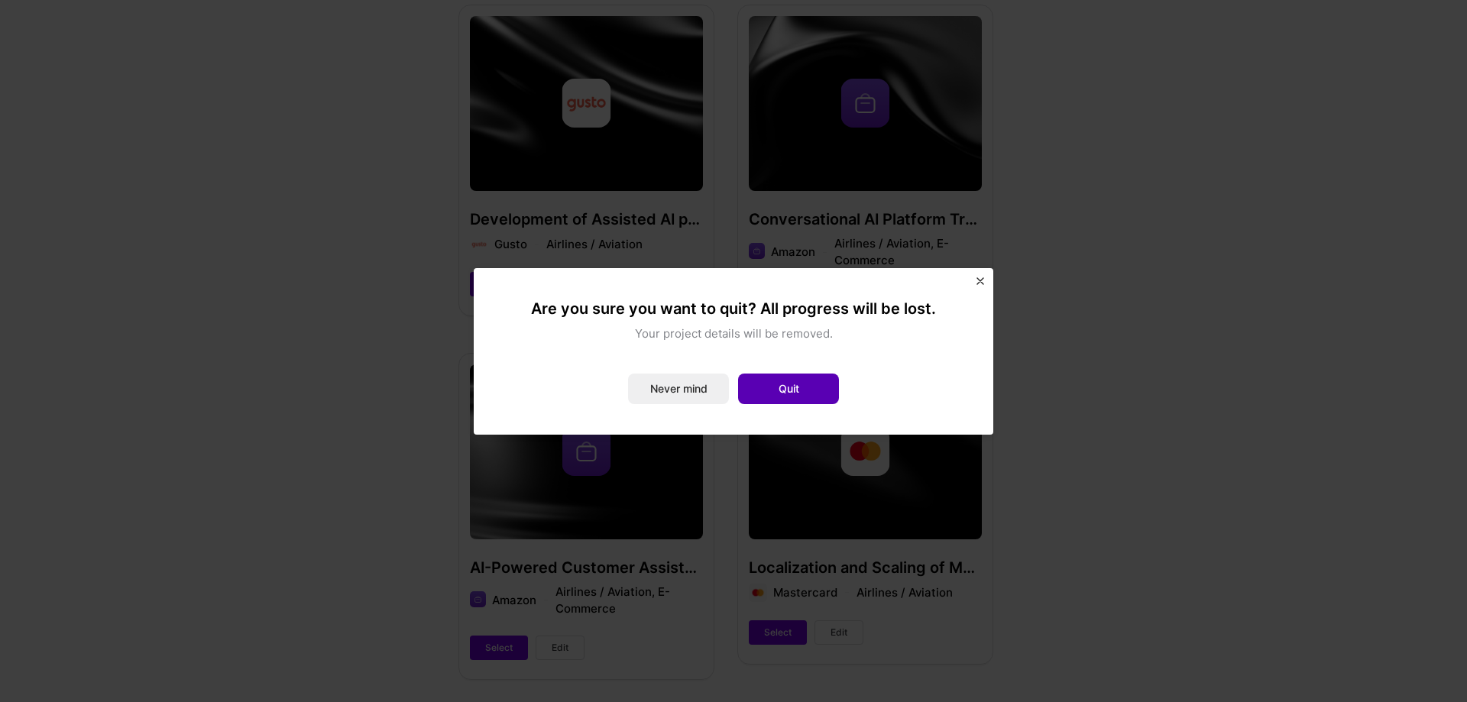
click at [784, 386] on button "Quit" at bounding box center [788, 389] width 101 height 31
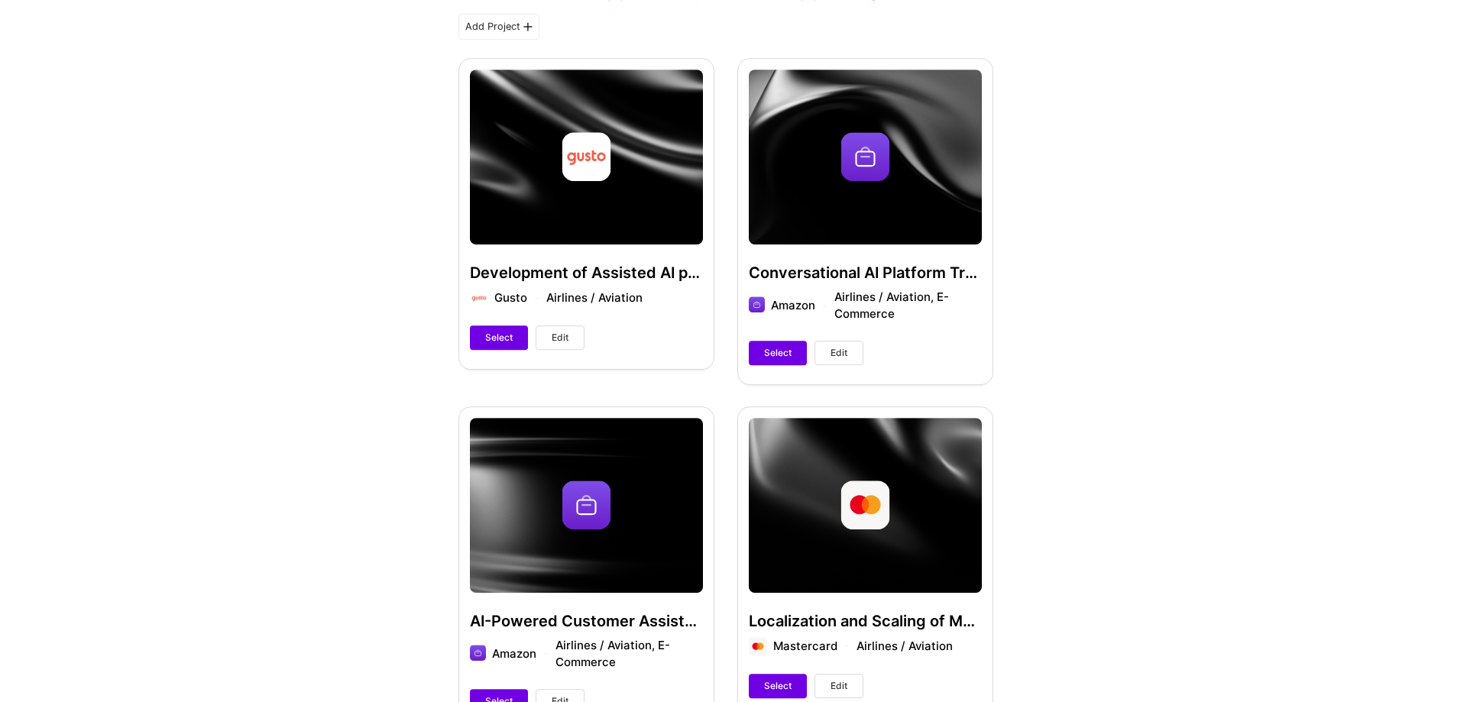
scroll to position [312, 0]
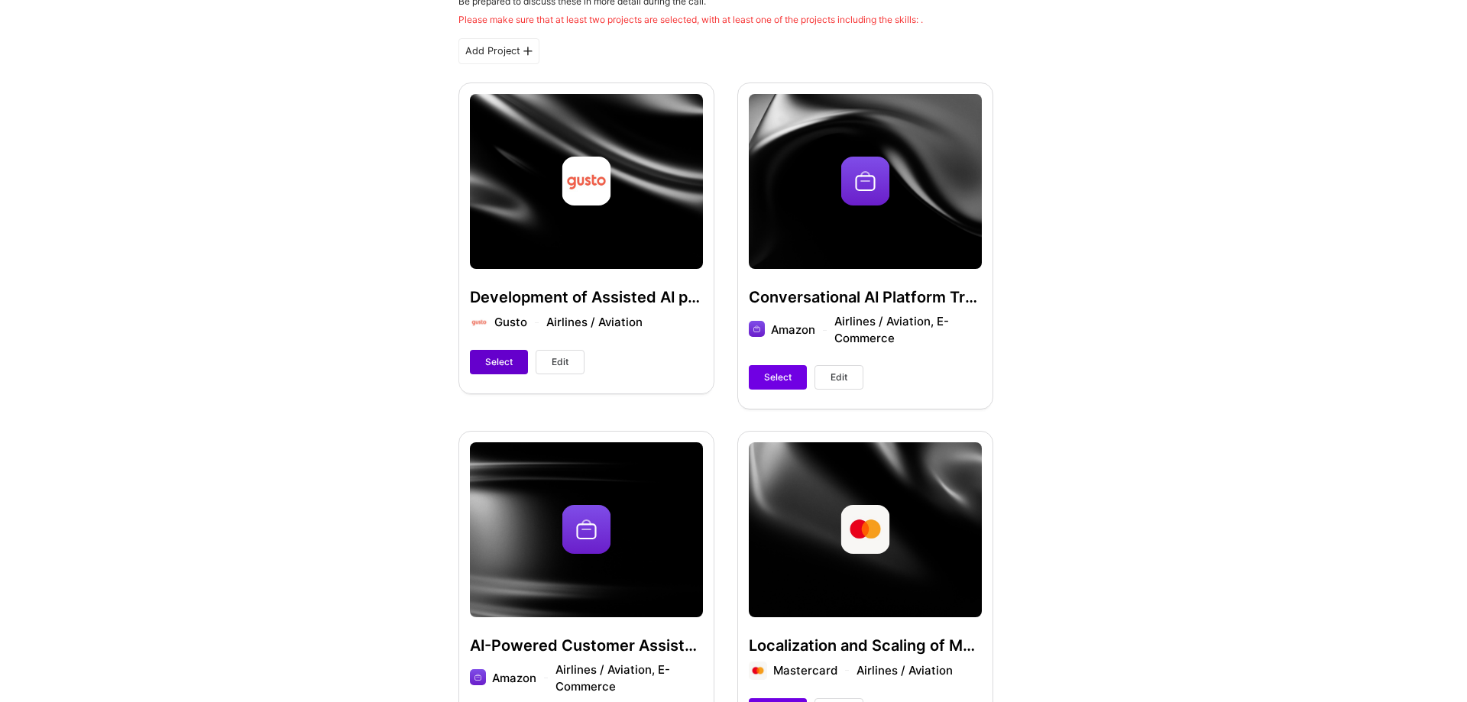
click at [499, 362] on span "Select" at bounding box center [499, 362] width 28 height 14
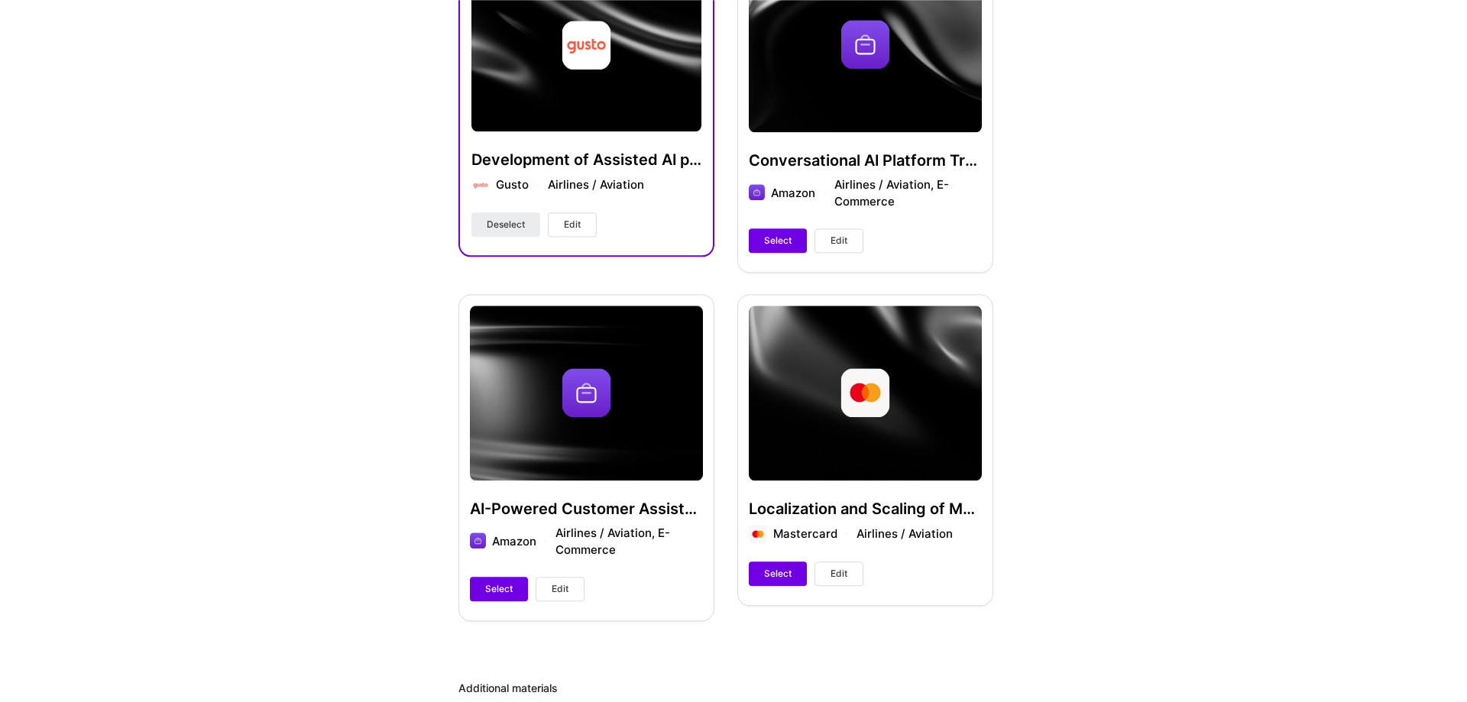
scroll to position [468, 0]
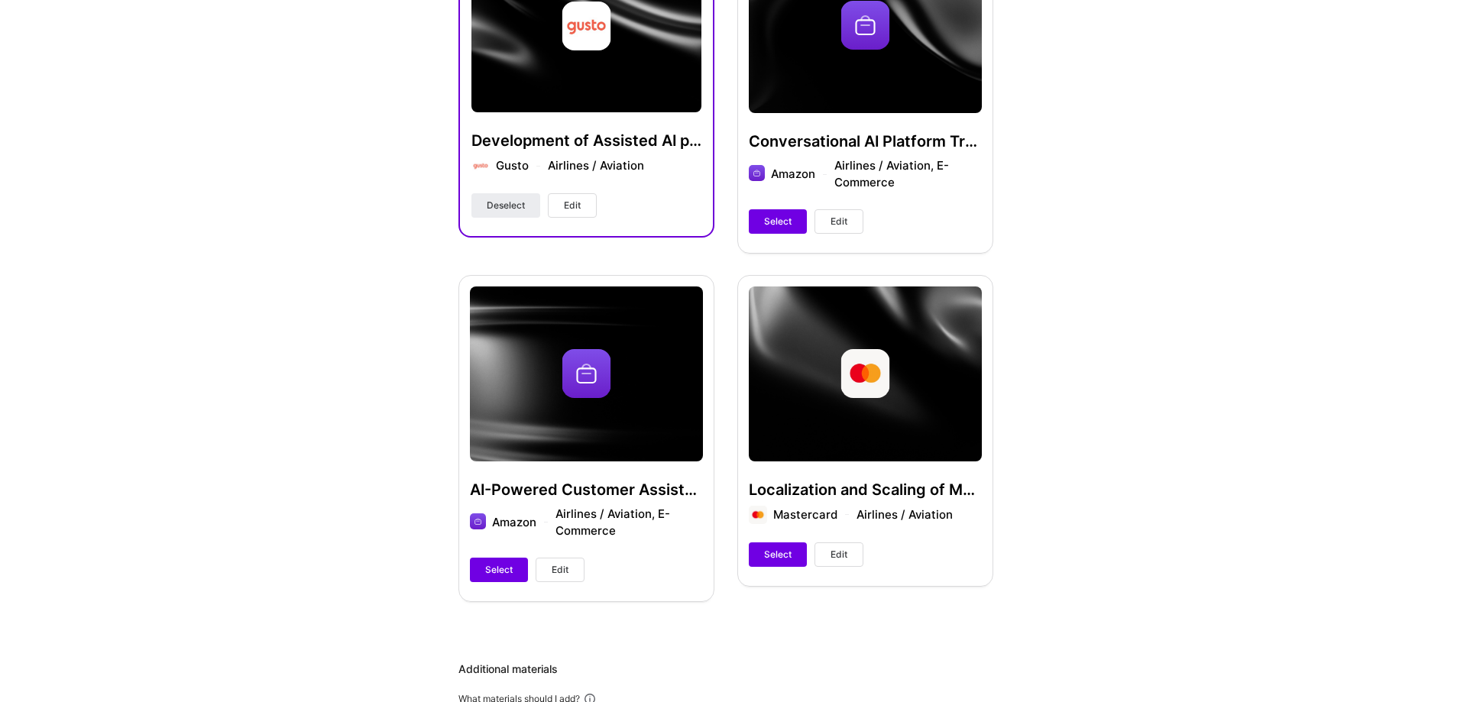
click at [553, 567] on span "Edit" at bounding box center [560, 570] width 17 height 14
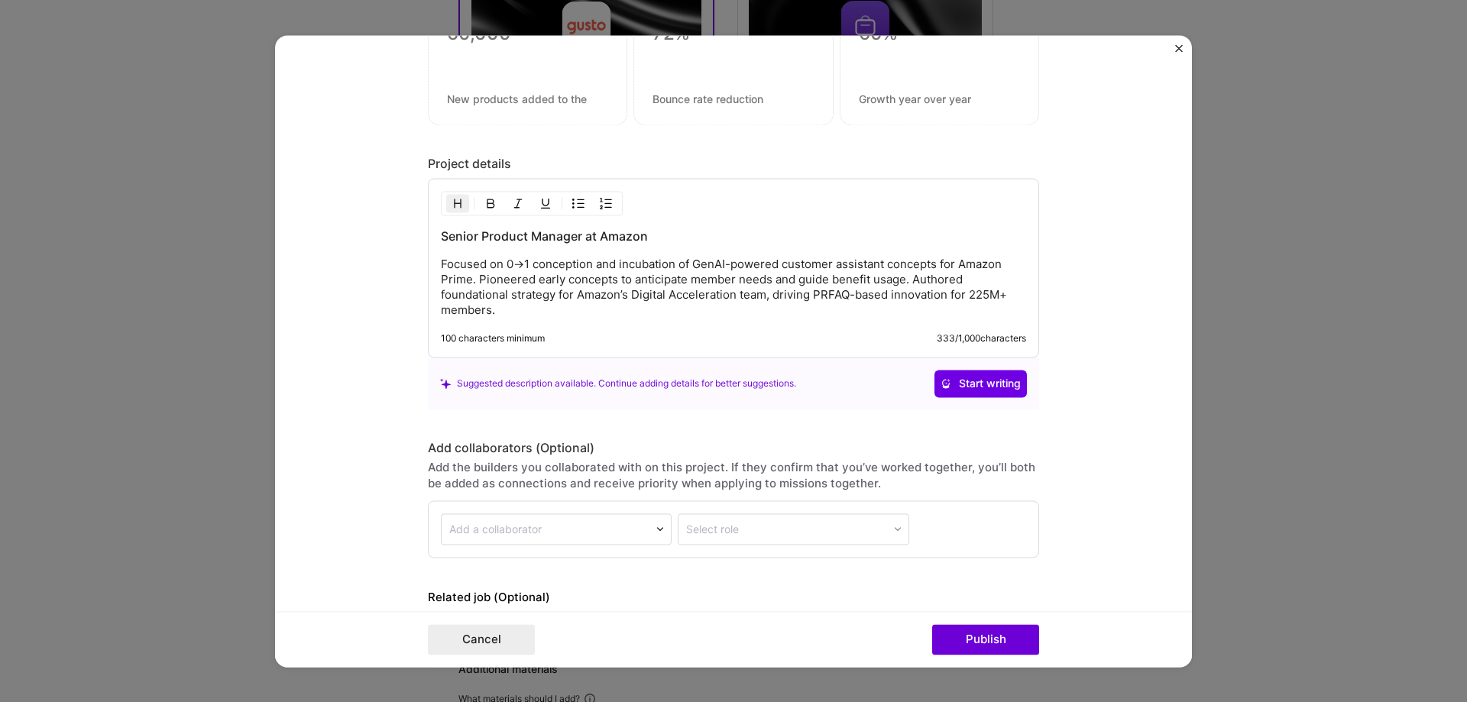
scroll to position [1694, 0]
click at [1178, 47] on img "Close" at bounding box center [1179, 48] width 8 height 8
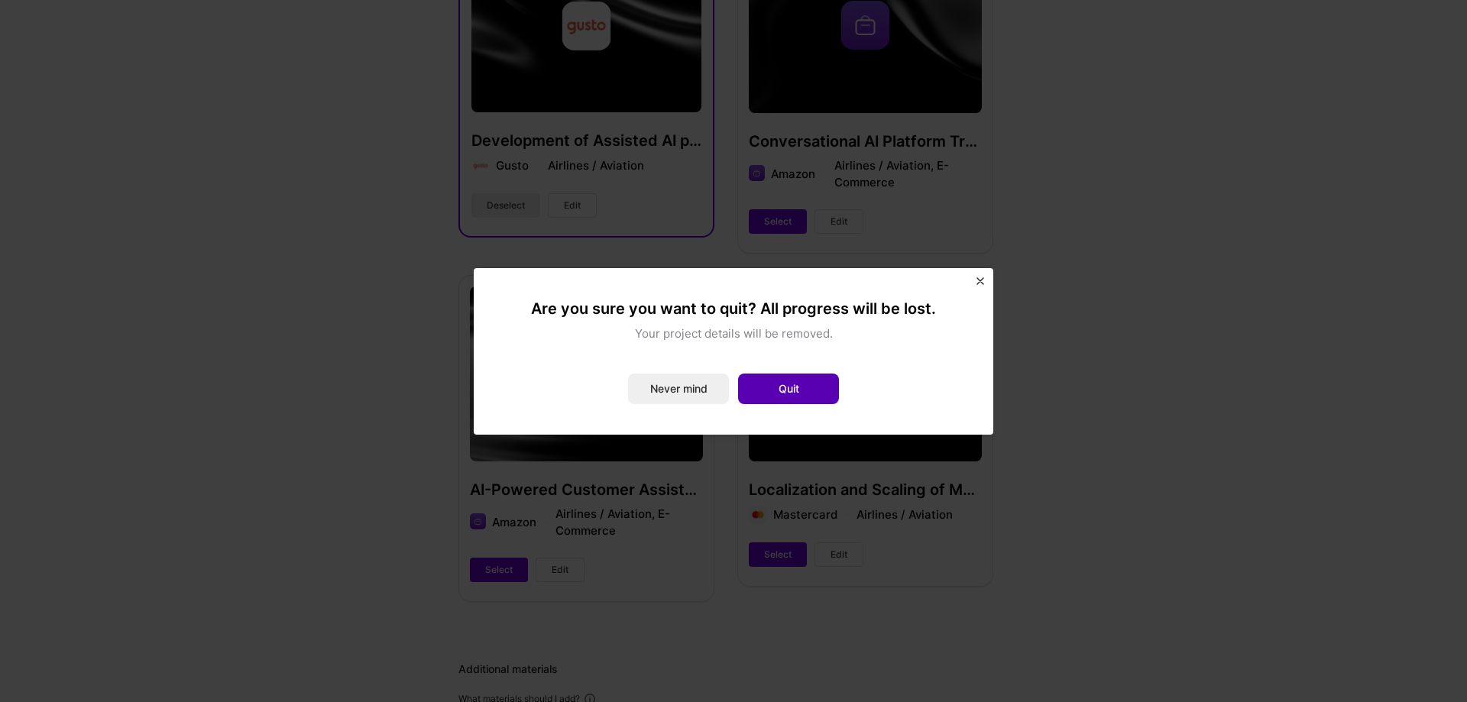
click at [805, 397] on button "Quit" at bounding box center [788, 389] width 101 height 31
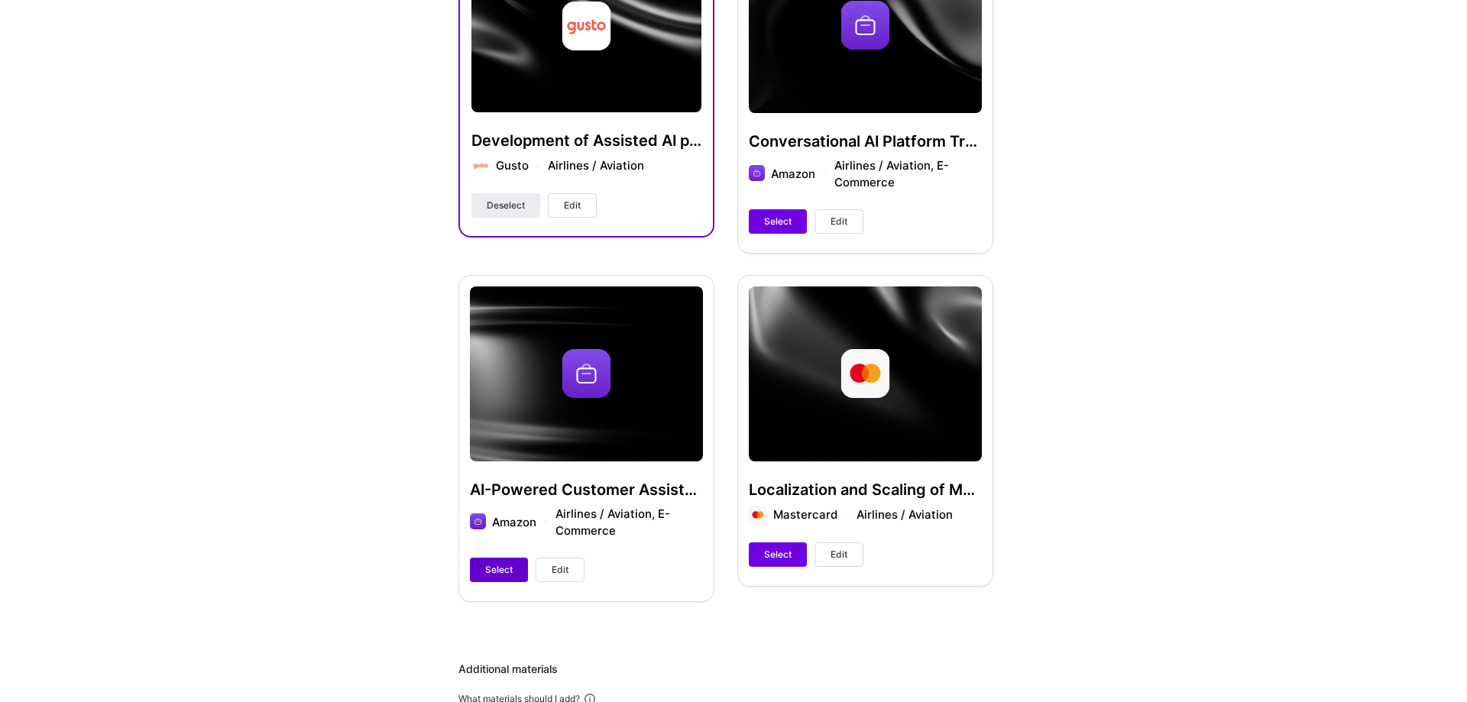
click at [507, 575] on span "Select" at bounding box center [499, 570] width 28 height 14
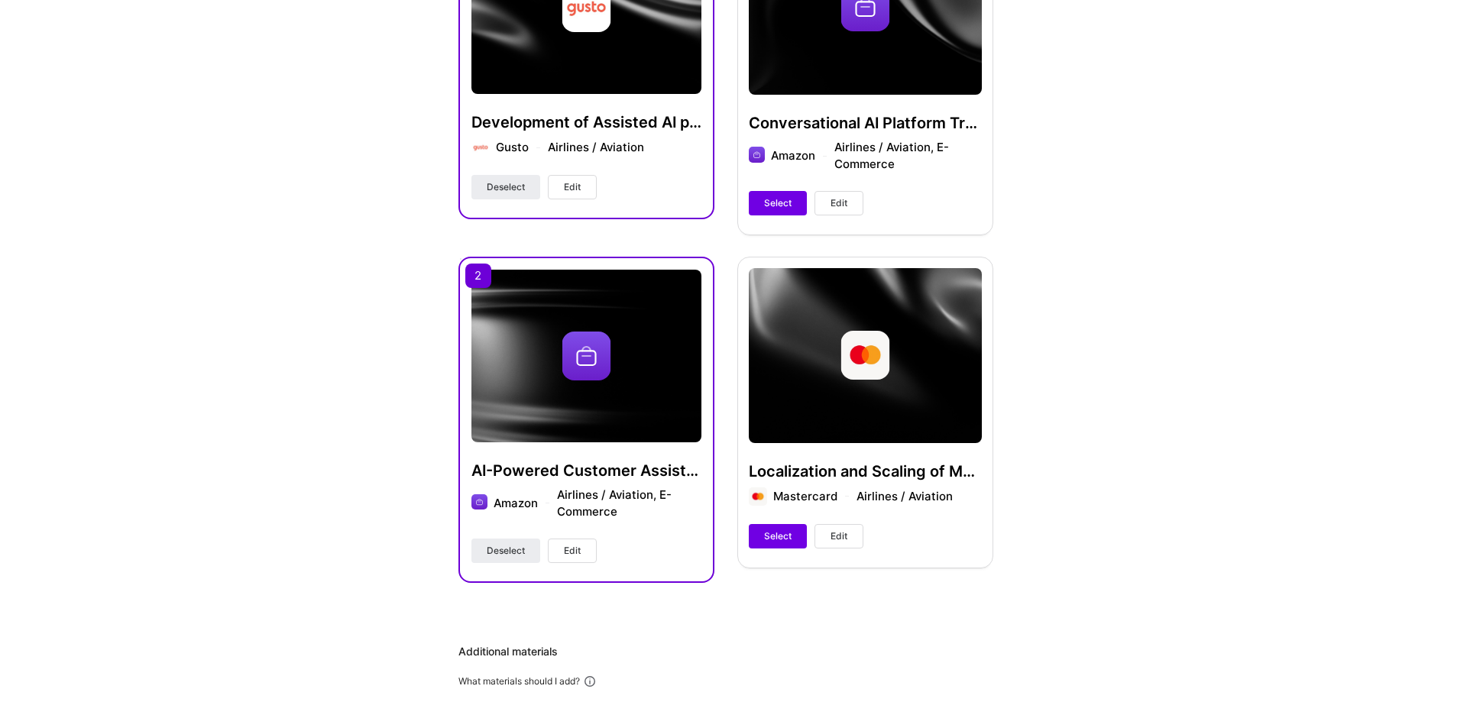
scroll to position [449, 0]
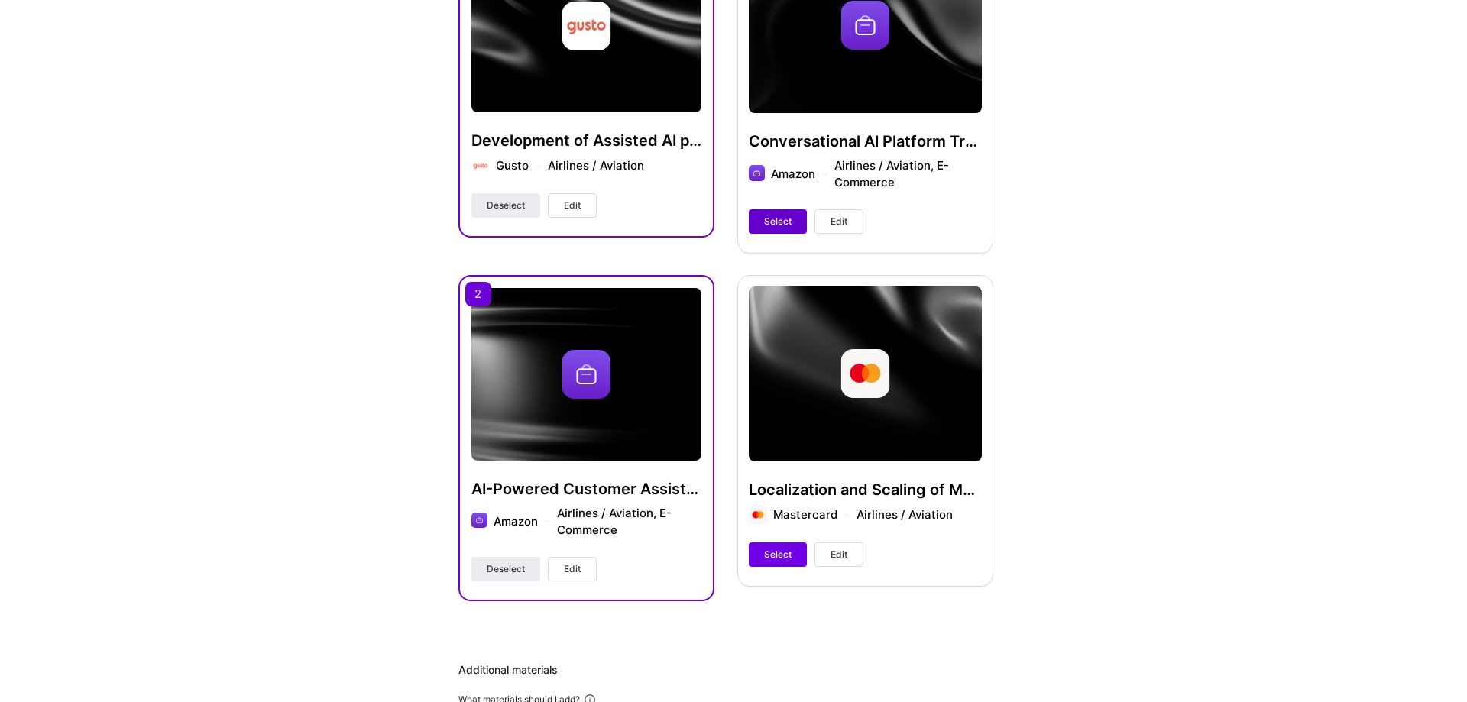
click at [774, 222] on span "Select" at bounding box center [778, 222] width 28 height 14
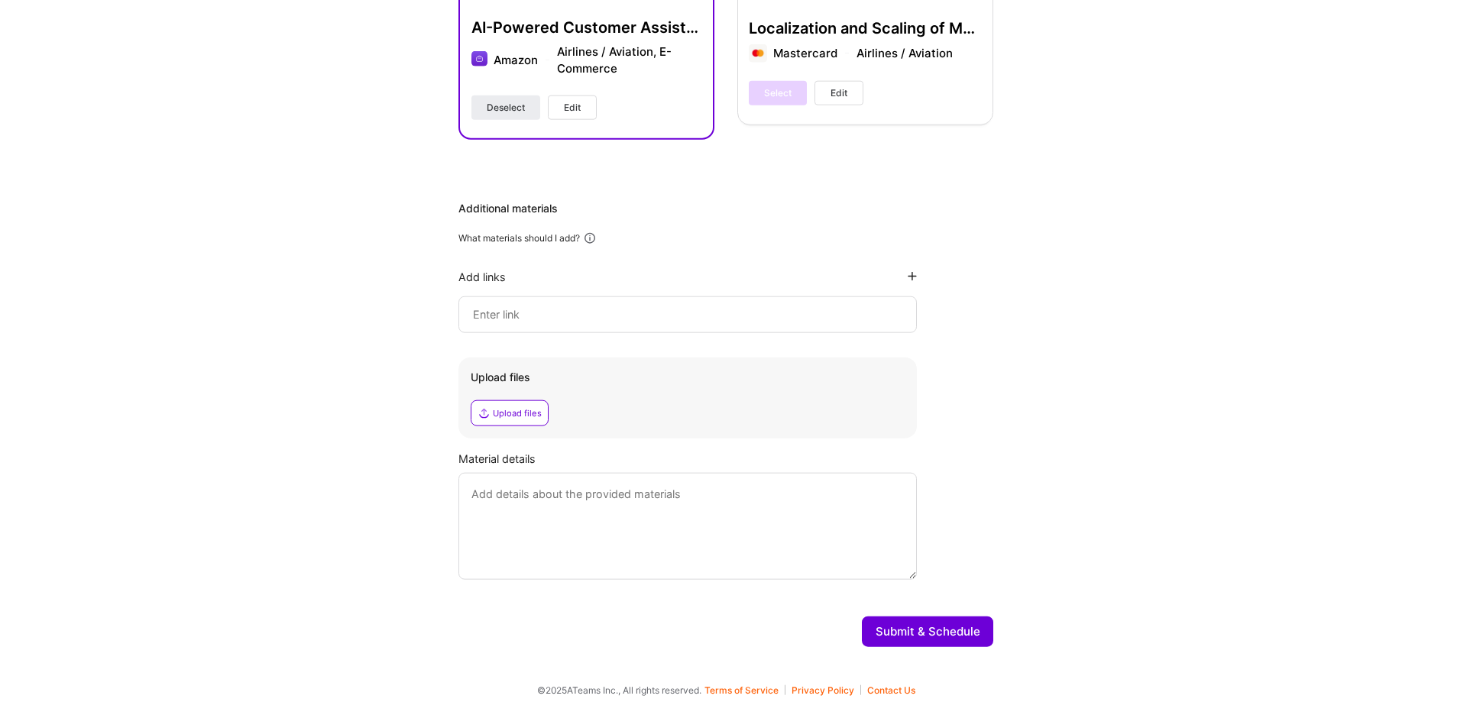
scroll to position [922, 0]
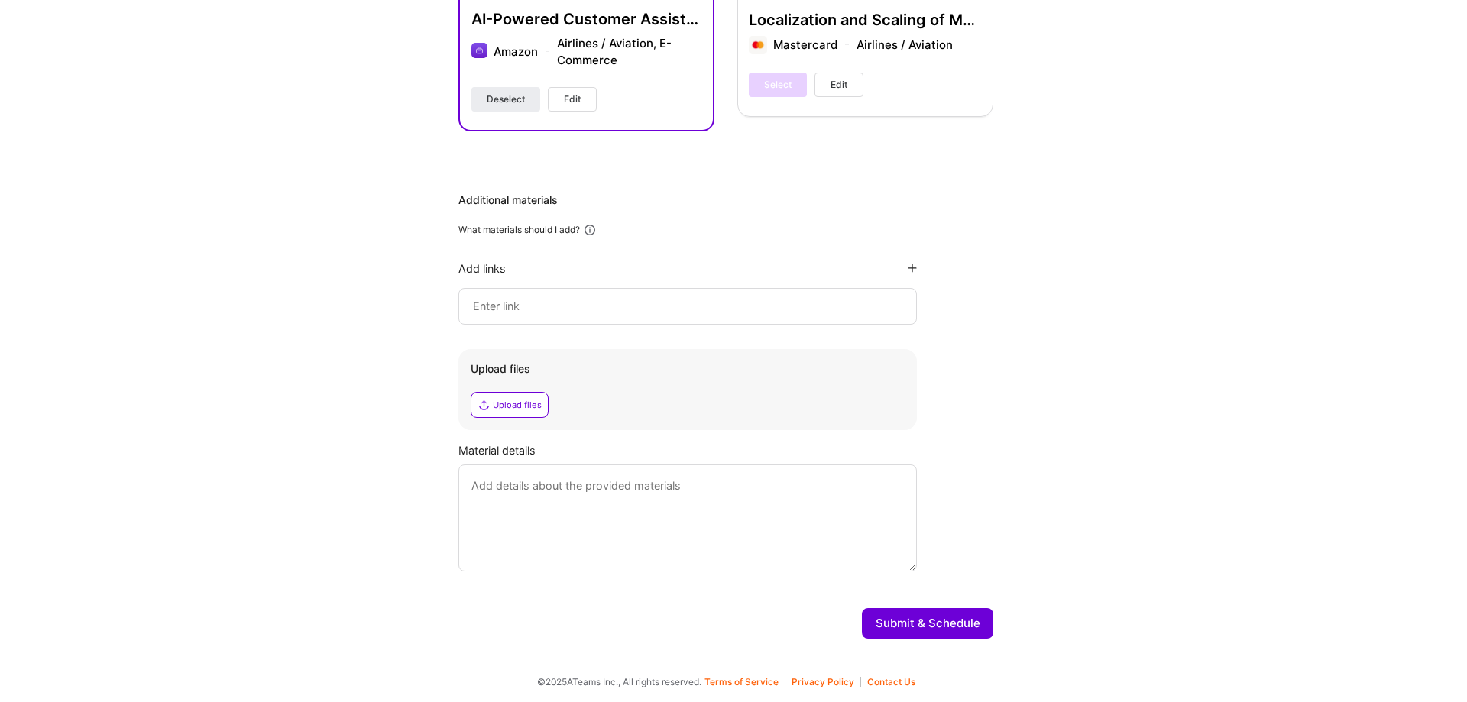
click at [620, 304] on input at bounding box center [688, 306] width 433 height 18
click at [495, 300] on input at bounding box center [688, 306] width 433 height 18
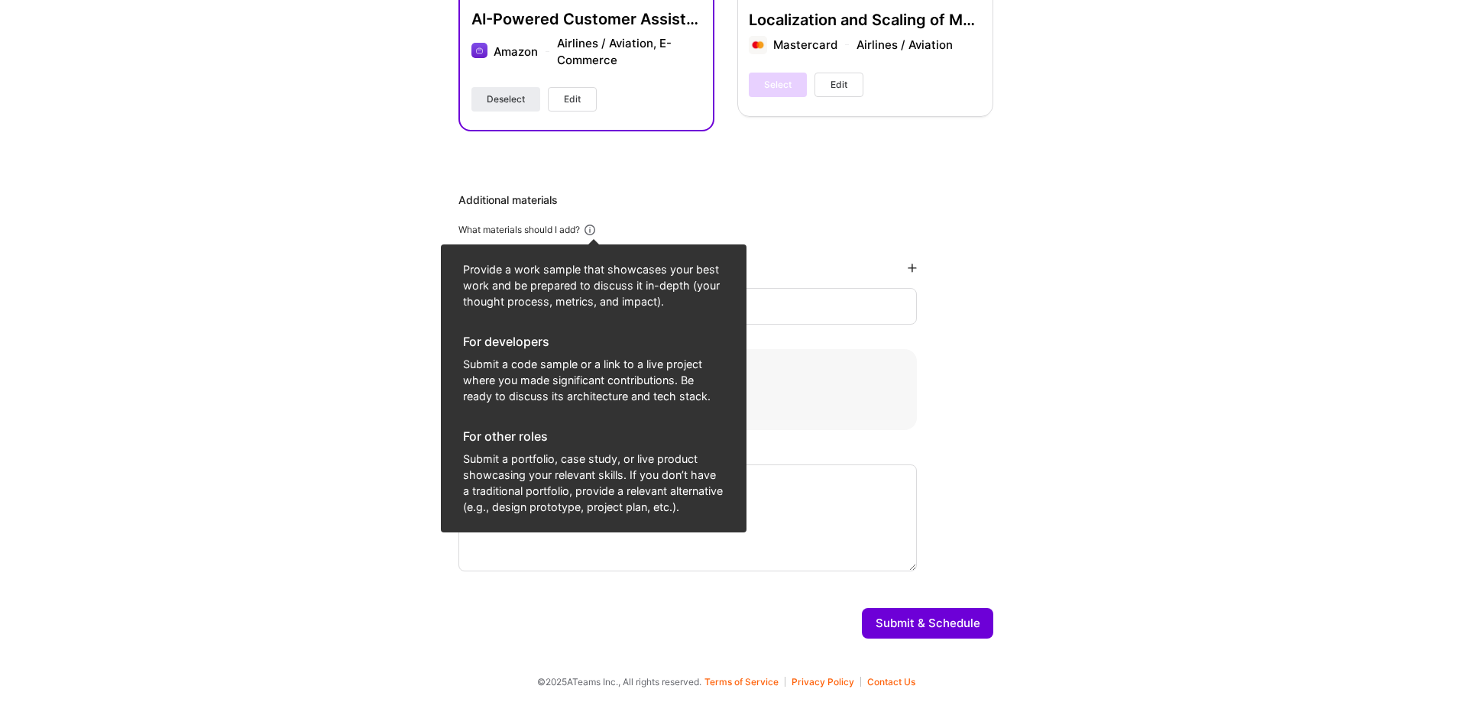
click at [593, 228] on icon at bounding box center [590, 230] width 14 height 14
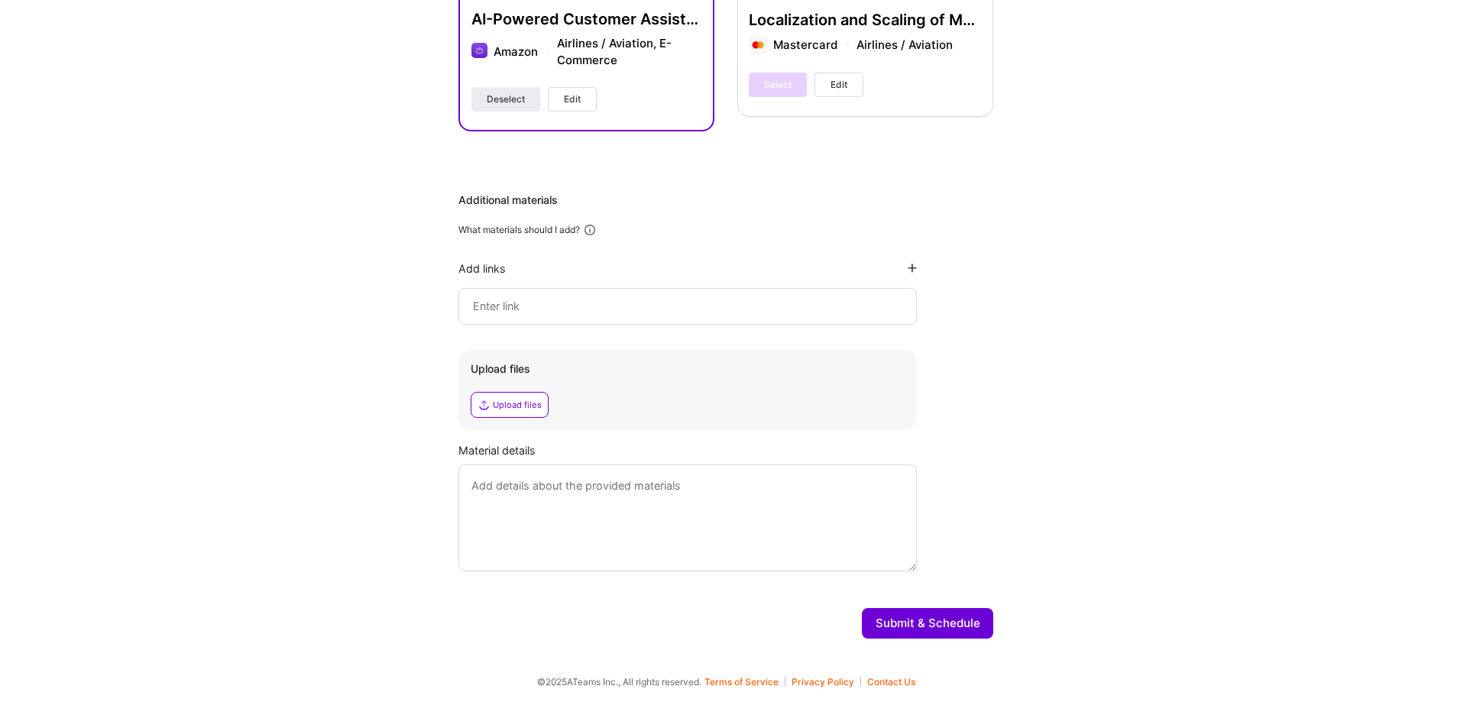
click at [593, 228] on icon at bounding box center [590, 230] width 14 height 14
click at [602, 300] on input at bounding box center [688, 306] width 433 height 18
paste input "https://www.linkedin.com/in/ariellevi-toronto/"
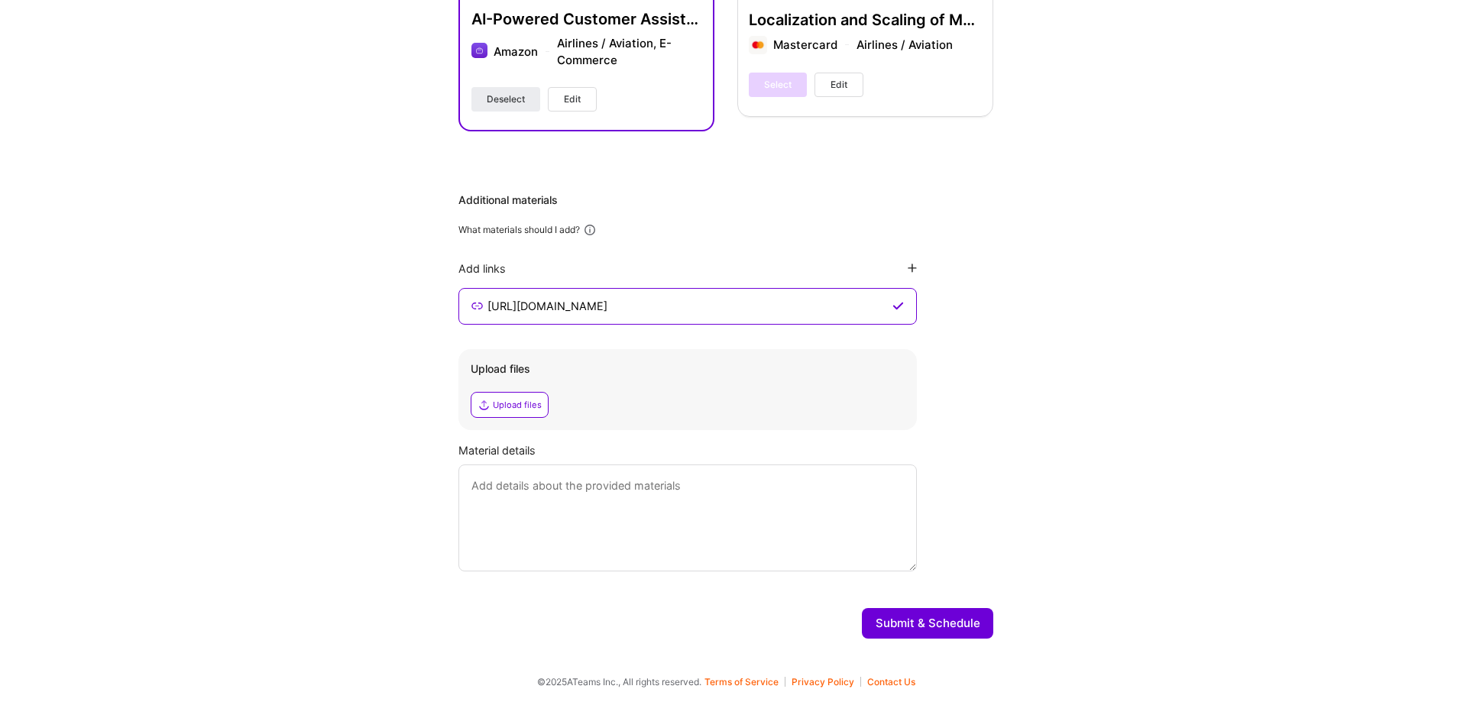
type input "https://www.linkedin.com/in/ariellevi-toronto/"
click at [521, 404] on div "Upload files" at bounding box center [517, 405] width 49 height 12
click at [750, 493] on textarea at bounding box center [688, 518] width 459 height 107
type textarea "Resume attached. Also, feel free to review my LI profile to learn more."
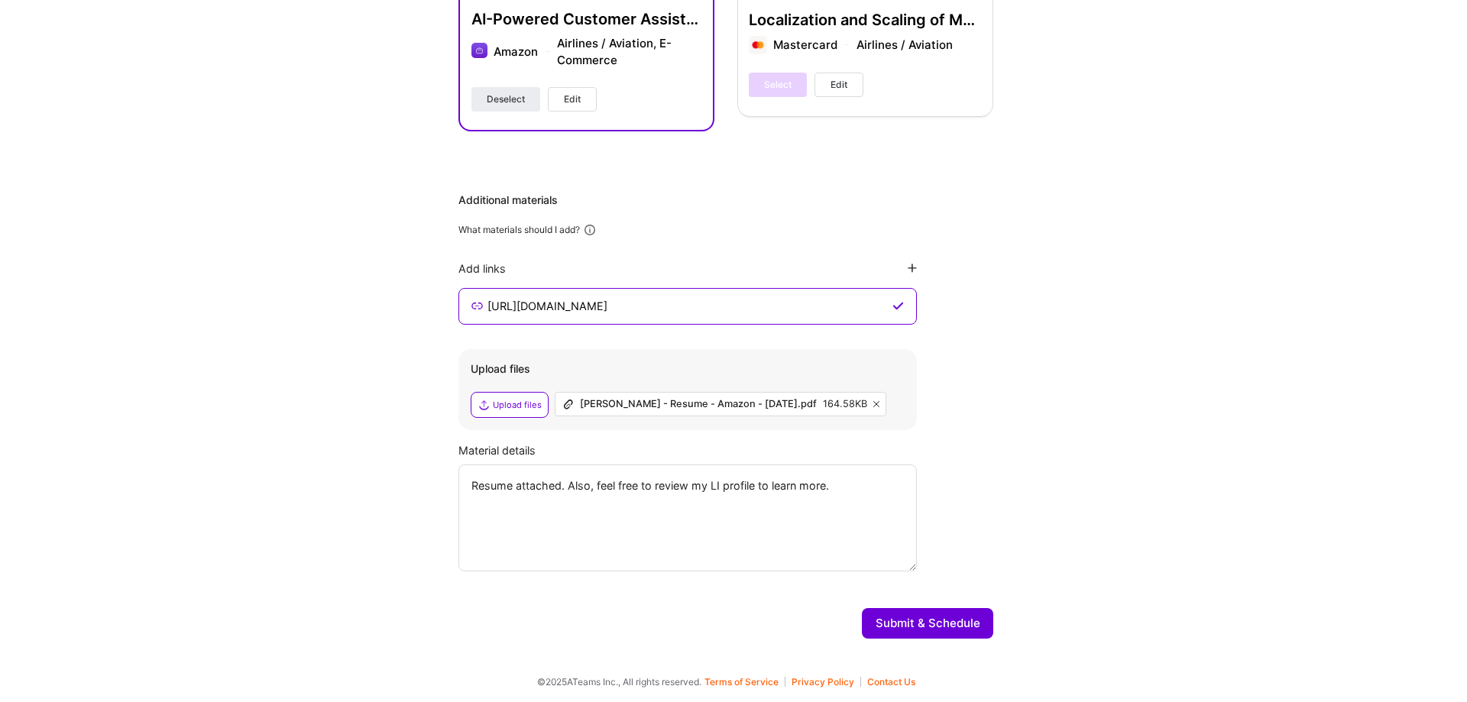
click at [971, 614] on button "Submit & Schedule" at bounding box center [927, 623] width 131 height 31
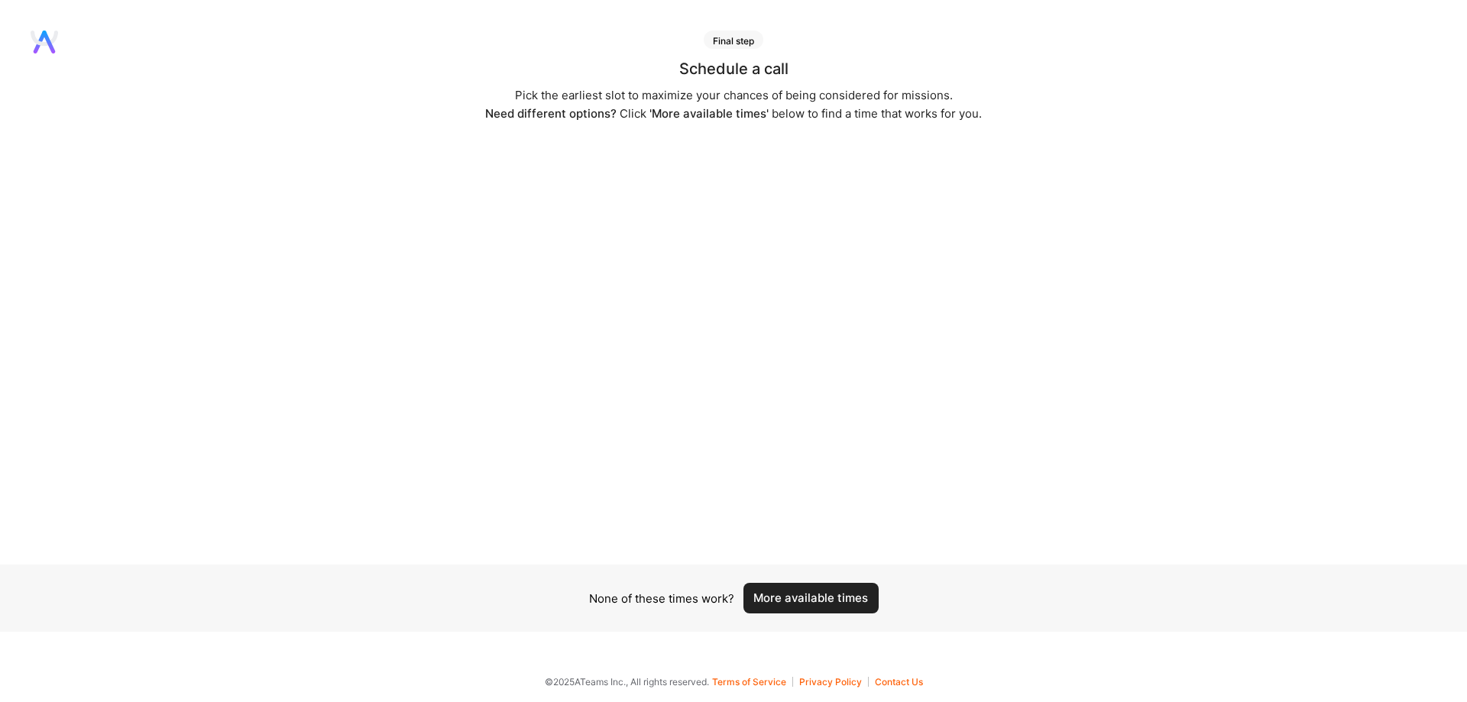
click at [846, 607] on button "More available times" at bounding box center [811, 598] width 135 height 31
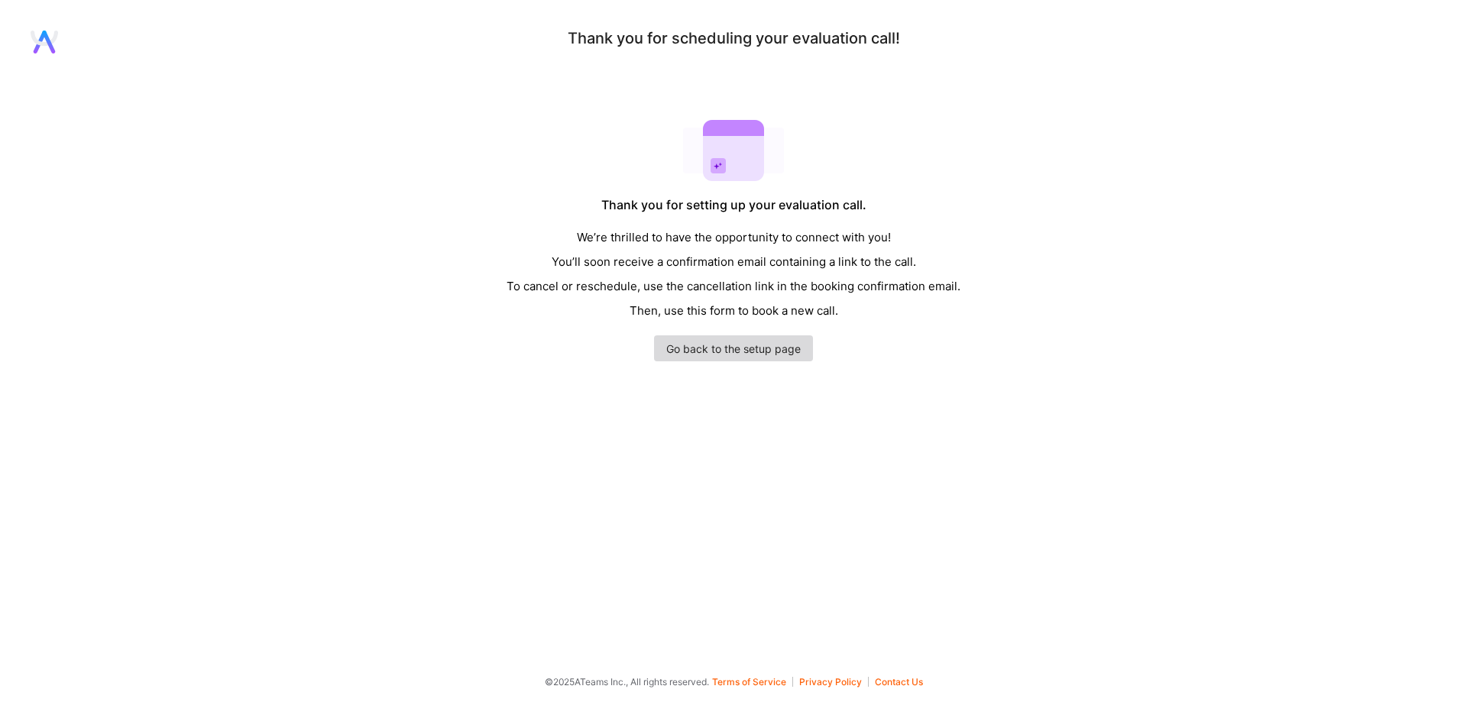
click at [755, 361] on link "Go back to the setup page" at bounding box center [733, 348] width 159 height 26
